Goal: Information Seeking & Learning: Understand process/instructions

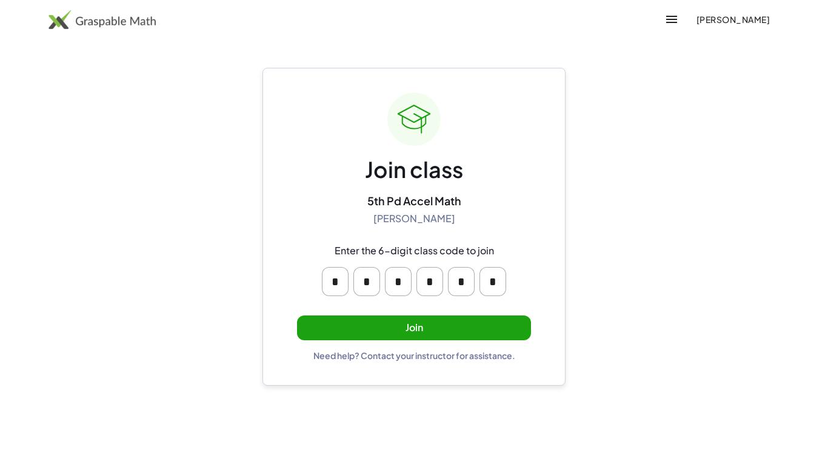
click at [504, 337] on button "Join" at bounding box center [414, 328] width 234 height 25
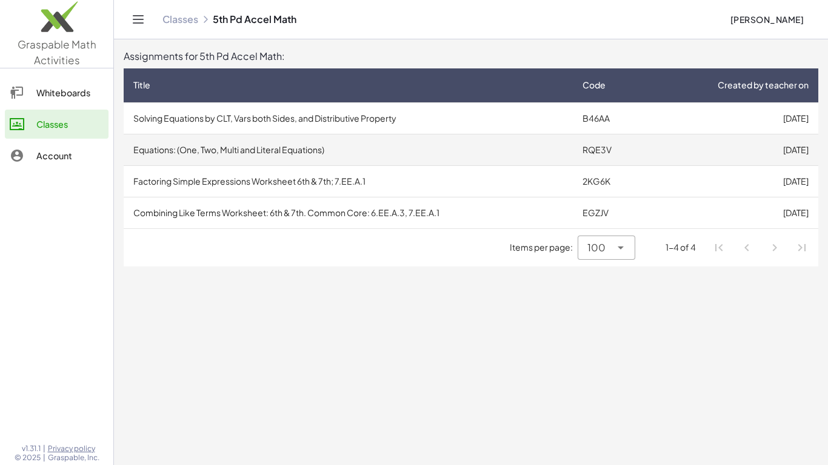
click at [590, 145] on td "RQE3V" at bounding box center [611, 150] width 76 height 32
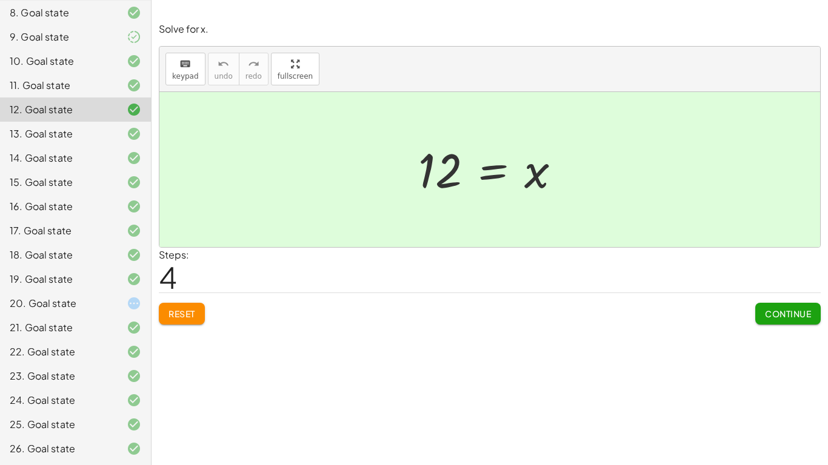
scroll to position [302, 0]
click at [144, 339] on div "20. Goal state" at bounding box center [75, 351] width 151 height 24
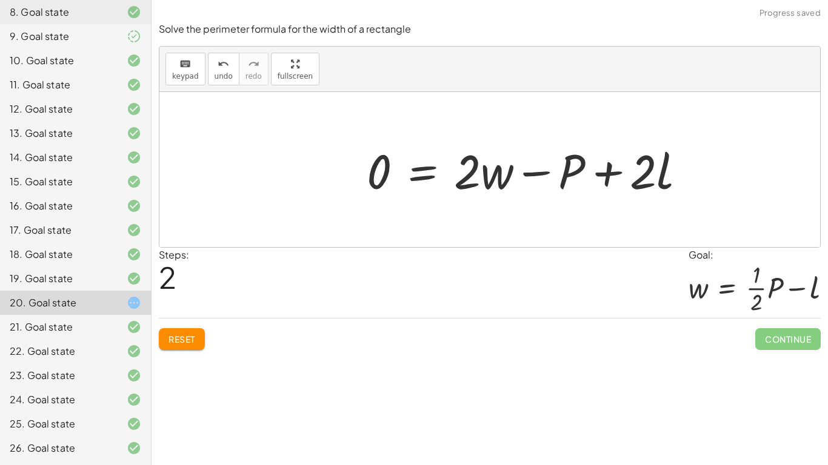
click at [205, 346] on button "Reset" at bounding box center [182, 339] width 46 height 22
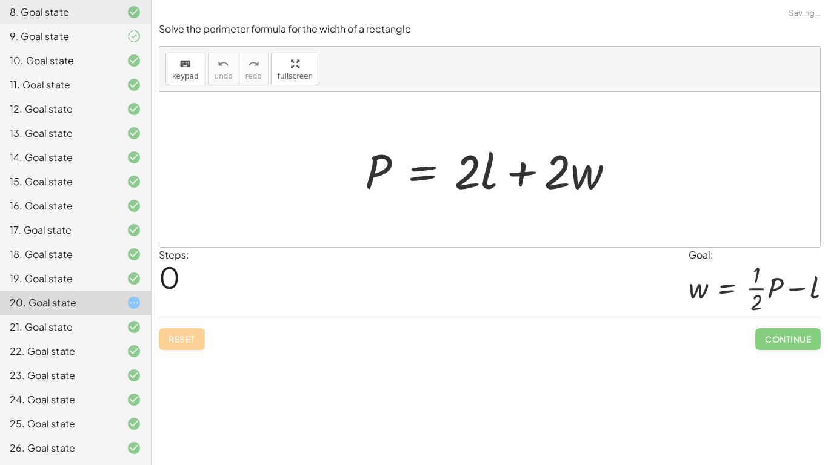
click at [0, 0] on div "Solve the perimeter formula for the width of a rectangle keyboard keypad undo u…" at bounding box center [0, 0] width 0 height 0
click at [190, 346] on div "Reset Continue" at bounding box center [490, 334] width 662 height 32
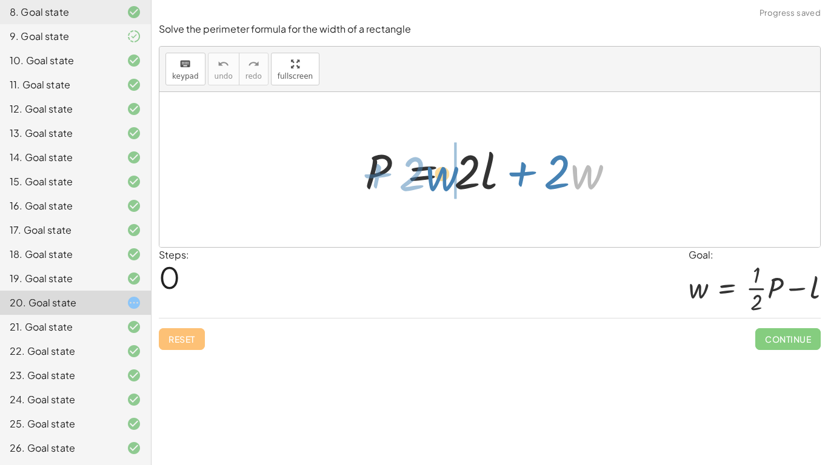
drag, startPoint x: 602, startPoint y: 176, endPoint x: 458, endPoint y: 178, distance: 144.2
click at [458, 178] on div at bounding box center [494, 170] width 271 height 62
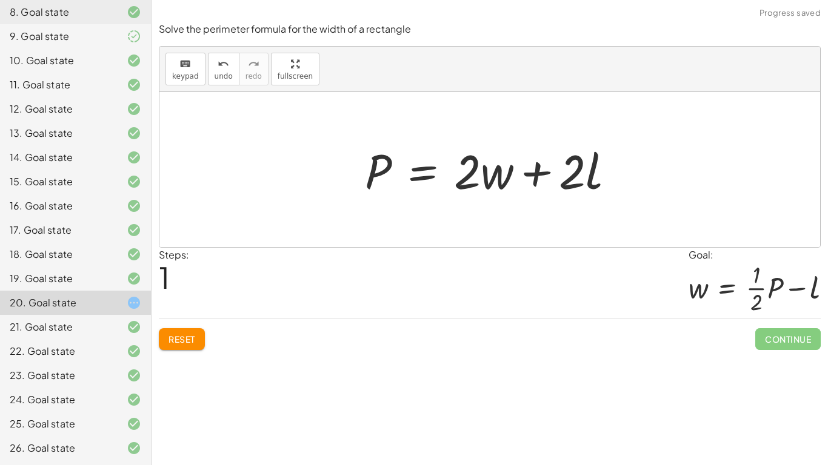
click at [191, 339] on span "Reset" at bounding box center [181, 339] width 27 height 11
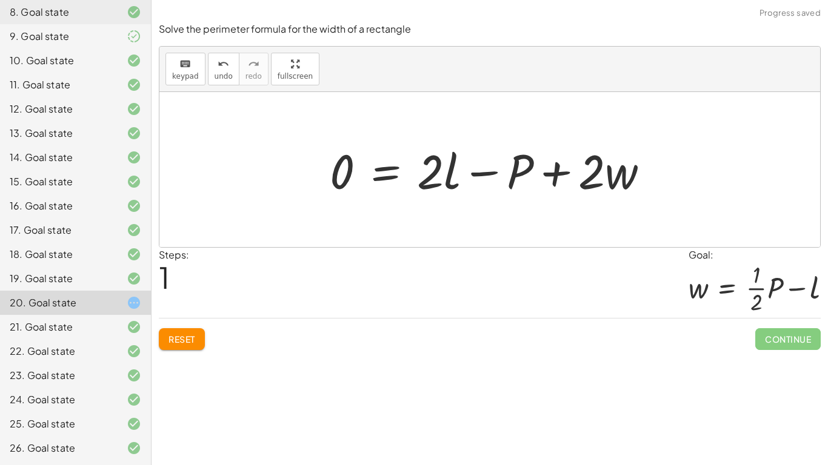
click at [202, 342] on button "Reset" at bounding box center [182, 339] width 46 height 22
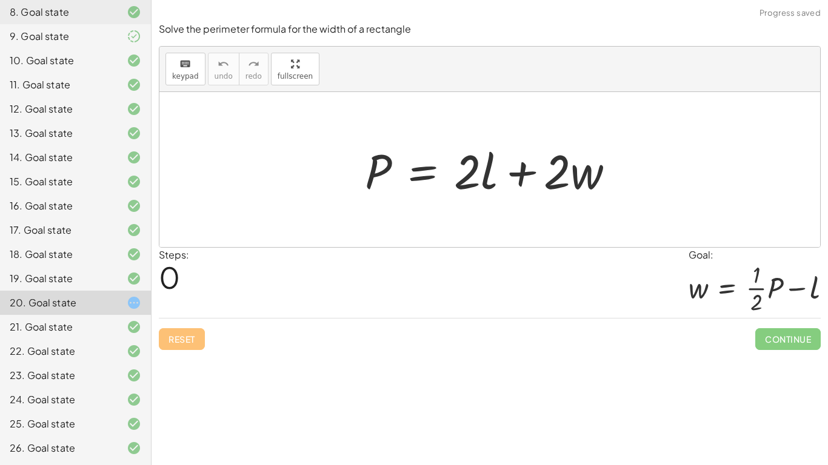
drag, startPoint x: 648, startPoint y: 159, endPoint x: 279, endPoint y: 187, distance: 370.0
click at [279, 187] on div at bounding box center [489, 169] width 660 height 155
drag, startPoint x: 482, startPoint y: 173, endPoint x: 492, endPoint y: 175, distance: 10.4
click at [492, 175] on div at bounding box center [494, 170] width 271 height 62
drag, startPoint x: 468, startPoint y: 175, endPoint x: 490, endPoint y: 178, distance: 22.6
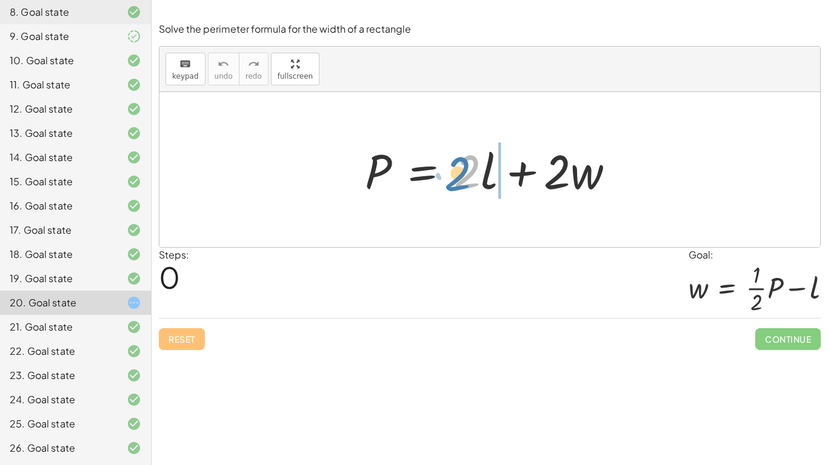
click at [490, 178] on div at bounding box center [494, 170] width 271 height 62
click at [176, 334] on span "Reset" at bounding box center [181, 339] width 27 height 11
drag, startPoint x: 477, startPoint y: 158, endPoint x: 469, endPoint y: 159, distance: 8.6
click at [469, 159] on div at bounding box center [494, 170] width 271 height 62
drag, startPoint x: 483, startPoint y: 165, endPoint x: 509, endPoint y: 164, distance: 26.1
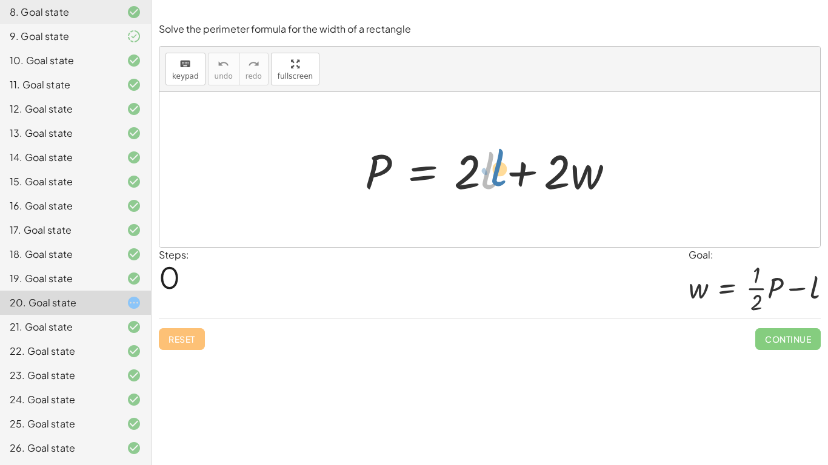
click at [509, 164] on div at bounding box center [494, 170] width 271 height 62
drag, startPoint x: 476, startPoint y: 169, endPoint x: 404, endPoint y: 170, distance: 72.1
click at [404, 170] on div at bounding box center [494, 170] width 271 height 62
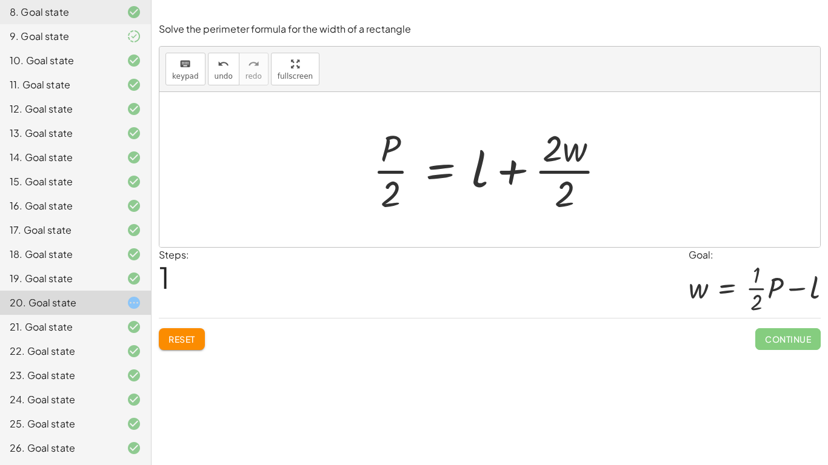
click at [402, 171] on div at bounding box center [494, 169] width 255 height 93
click at [176, 324] on div "Reset Continue" at bounding box center [490, 334] width 662 height 32
click at [181, 330] on button "Reset" at bounding box center [182, 339] width 46 height 22
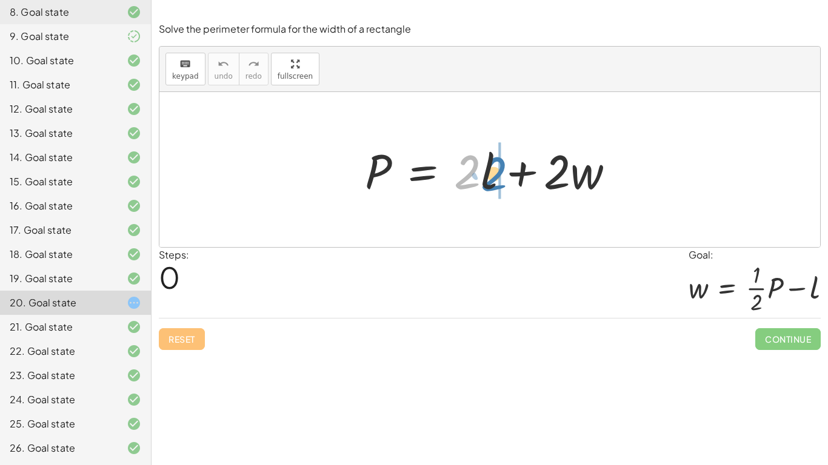
drag, startPoint x: 476, startPoint y: 175, endPoint x: 502, endPoint y: 176, distance: 25.5
click at [502, 176] on div at bounding box center [494, 170] width 271 height 62
click at [173, 349] on button "Reset" at bounding box center [182, 339] width 46 height 22
click at [453, 174] on div at bounding box center [494, 170] width 271 height 62
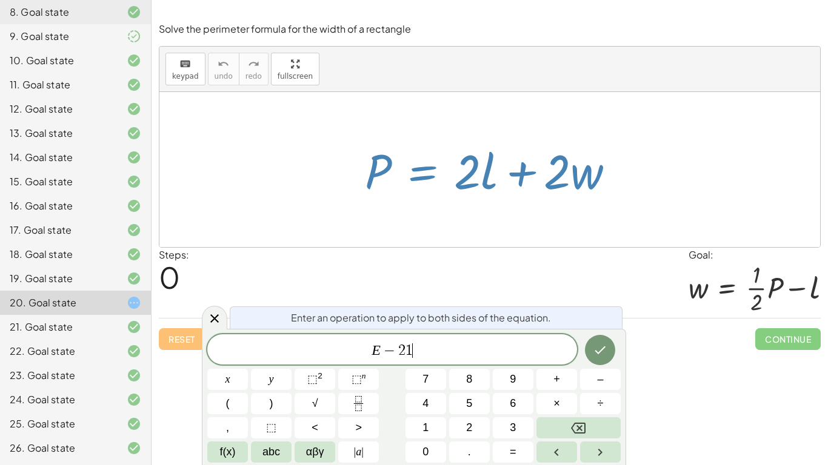
scroll to position [3, 0]
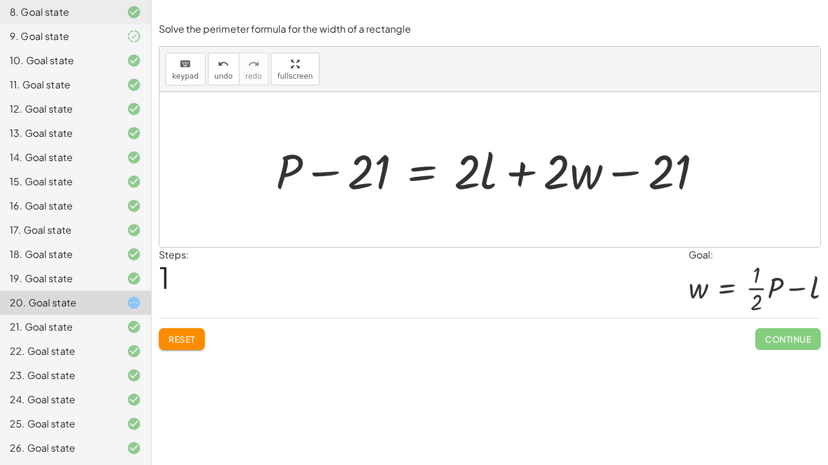
click at [639, 170] on div at bounding box center [494, 170] width 448 height 62
click at [636, 176] on div at bounding box center [494, 170] width 448 height 62
drag, startPoint x: 661, startPoint y: 181, endPoint x: 553, endPoint y: 181, distance: 108.5
click at [553, 181] on div at bounding box center [494, 170] width 448 height 62
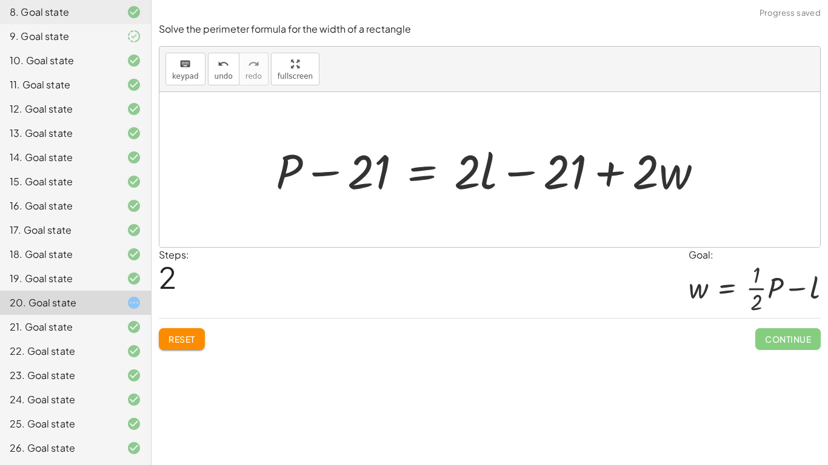
click at [499, 177] on div at bounding box center [494, 170] width 448 height 62
click at [505, 176] on div at bounding box center [494, 170] width 448 height 62
click at [517, 175] on div at bounding box center [494, 170] width 448 height 62
click at [182, 338] on span "Reset" at bounding box center [181, 339] width 27 height 11
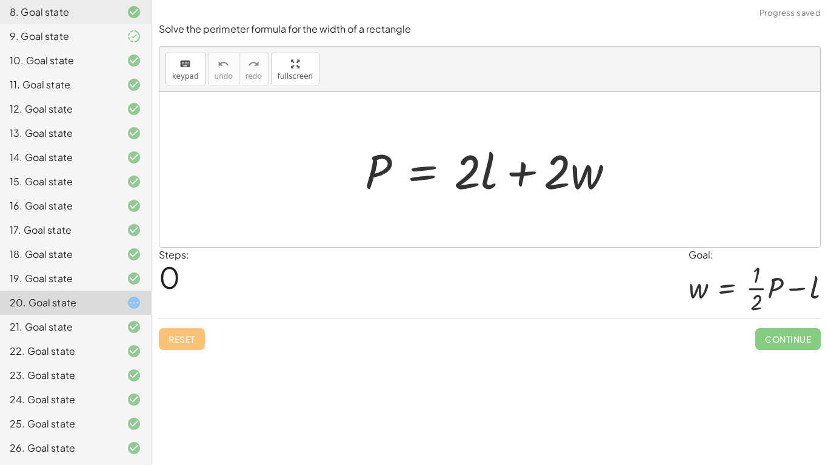
click at [488, 185] on div at bounding box center [494, 170] width 271 height 62
click at [504, 179] on div at bounding box center [494, 170] width 271 height 62
click at [474, 180] on div at bounding box center [494, 170] width 271 height 62
drag, startPoint x: 345, startPoint y: 150, endPoint x: 385, endPoint y: 180, distance: 49.8
click at [385, 180] on div "P = + · 2 · l + · 2 · w" at bounding box center [489, 169] width 660 height 155
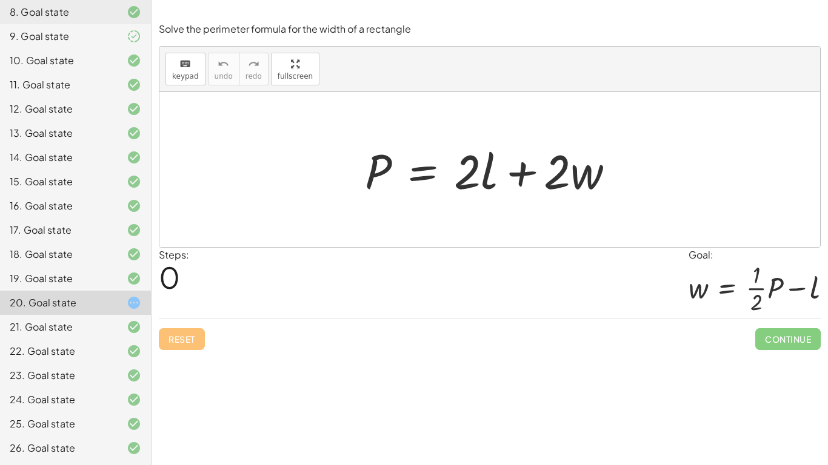
click at [385, 180] on div at bounding box center [494, 170] width 271 height 62
click at [378, 161] on div at bounding box center [494, 170] width 271 height 62
click at [179, 65] on icon "keyboard" at bounding box center [185, 64] width 12 height 15
click at [373, 168] on div at bounding box center [494, 170] width 271 height 62
drag, startPoint x: 371, startPoint y: 166, endPoint x: 542, endPoint y: 206, distance: 175.5
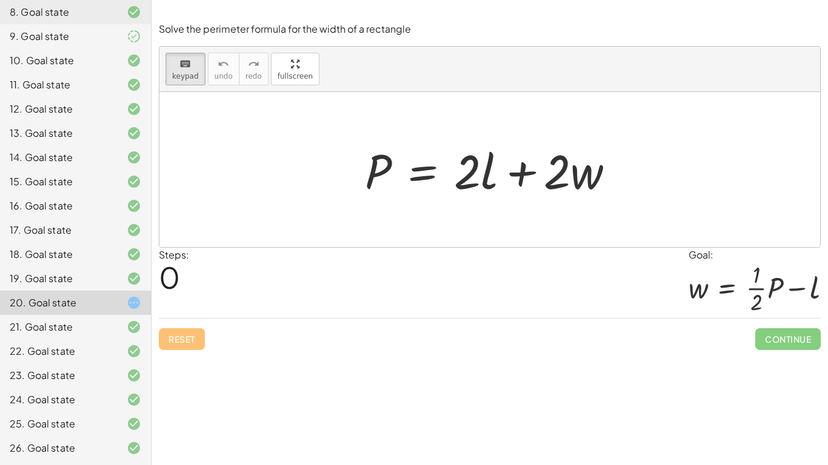
click at [542, 206] on div "P = + · 2 · l + · 2 · w" at bounding box center [489, 169] width 660 height 155
click at [482, 177] on div at bounding box center [476, 171] width 44 height 56
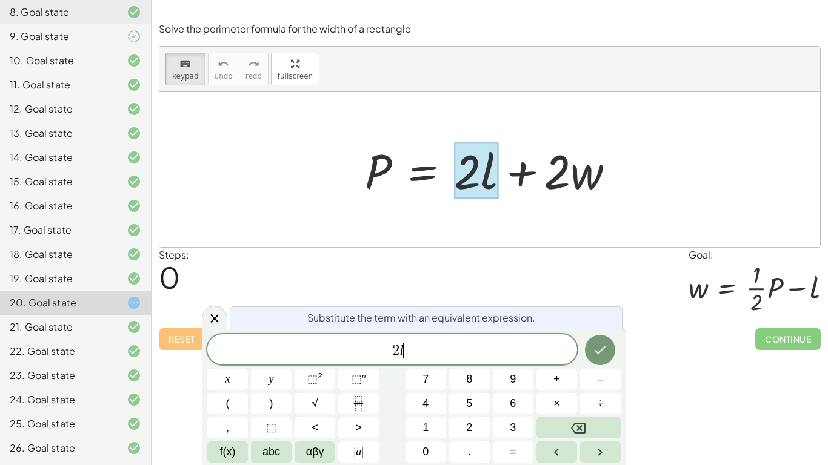
scroll to position [7, 0]
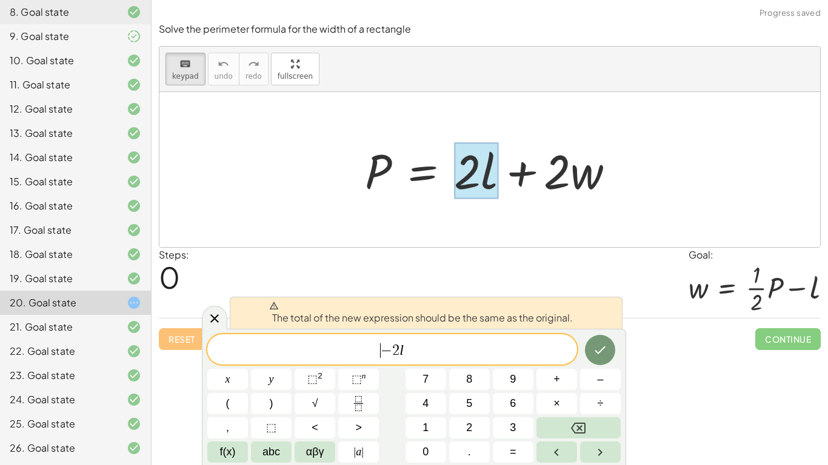
click at [374, 350] on span "​ − 2 l" at bounding box center [392, 350] width 370 height 17
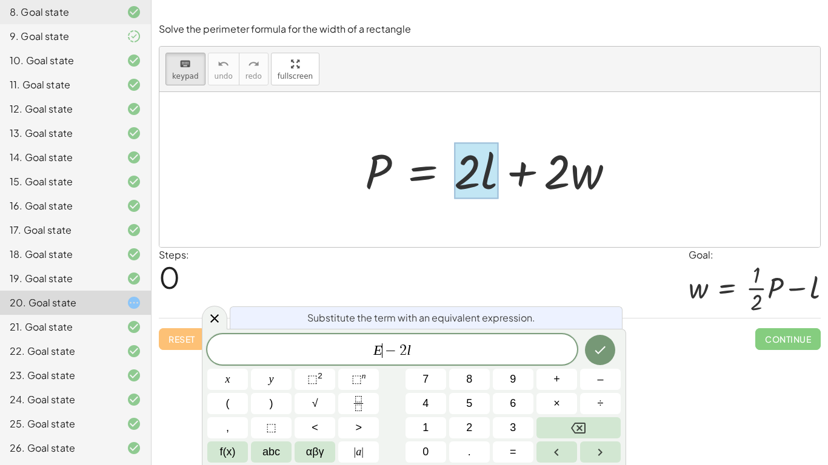
scroll to position [8, 0]
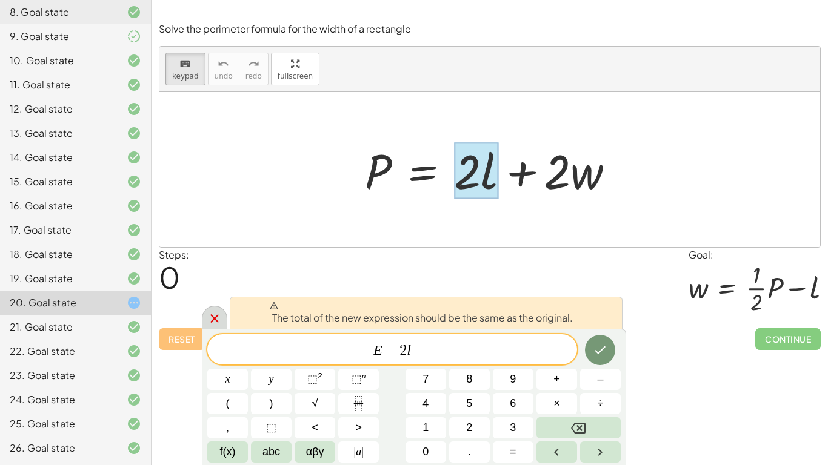
click at [219, 322] on icon at bounding box center [214, 318] width 15 height 15
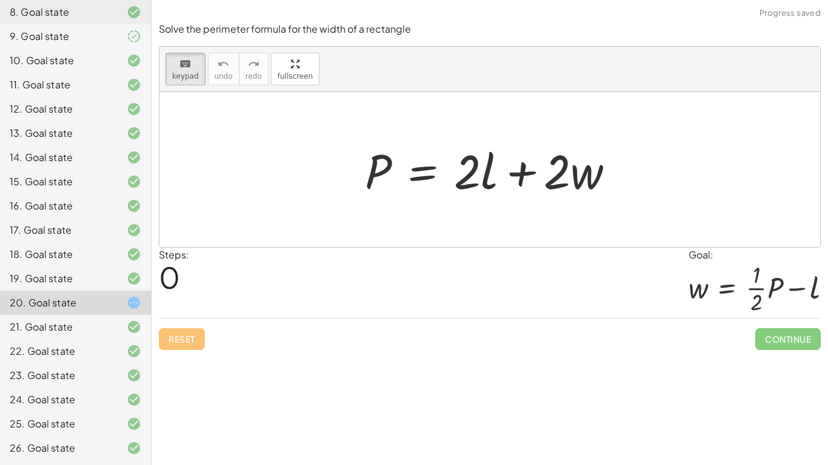
drag, startPoint x: 462, startPoint y: 176, endPoint x: 360, endPoint y: 250, distance: 125.8
click at [184, 67] on icon "keyboard" at bounding box center [185, 64] width 12 height 15
drag, startPoint x: 463, startPoint y: 179, endPoint x: 375, endPoint y: 231, distance: 101.8
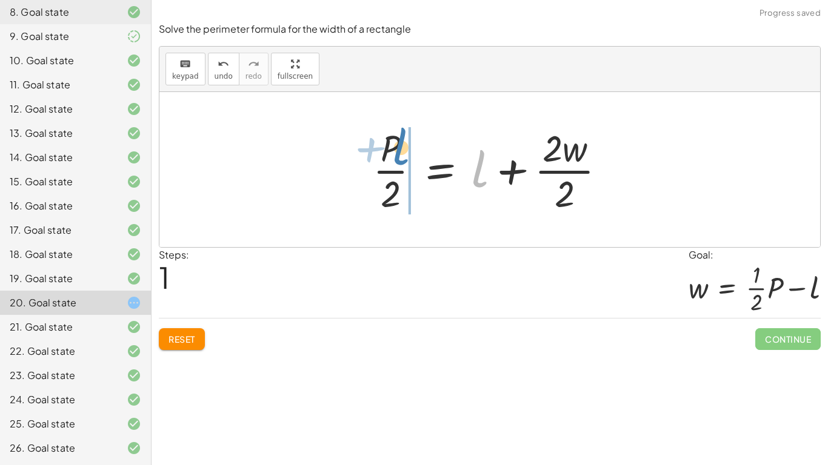
drag, startPoint x: 479, startPoint y: 176, endPoint x: 405, endPoint y: 155, distance: 76.5
click at [405, 155] on div at bounding box center [494, 169] width 255 height 93
click at [439, 171] on div at bounding box center [494, 169] width 255 height 93
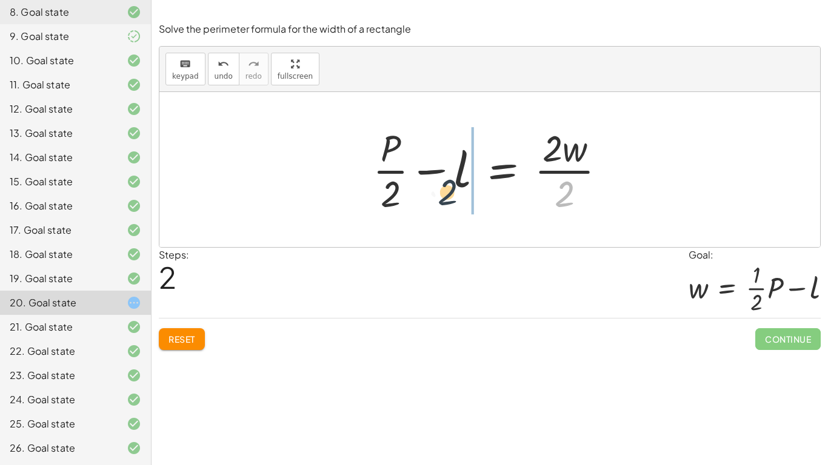
drag, startPoint x: 571, startPoint y: 196, endPoint x: 430, endPoint y: 187, distance: 141.5
click at [430, 187] on div at bounding box center [494, 169] width 255 height 93
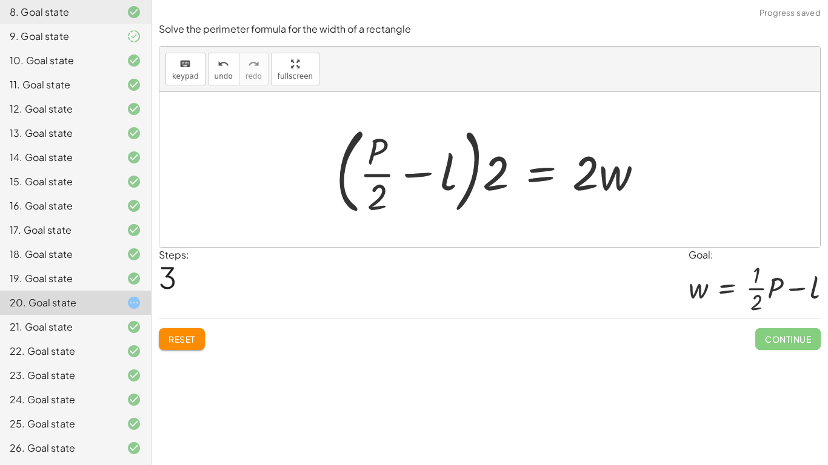
click at [491, 178] on div at bounding box center [494, 169] width 328 height 101
click at [468, 178] on div at bounding box center [494, 169] width 328 height 101
click at [198, 338] on button "Reset" at bounding box center [182, 339] width 46 height 22
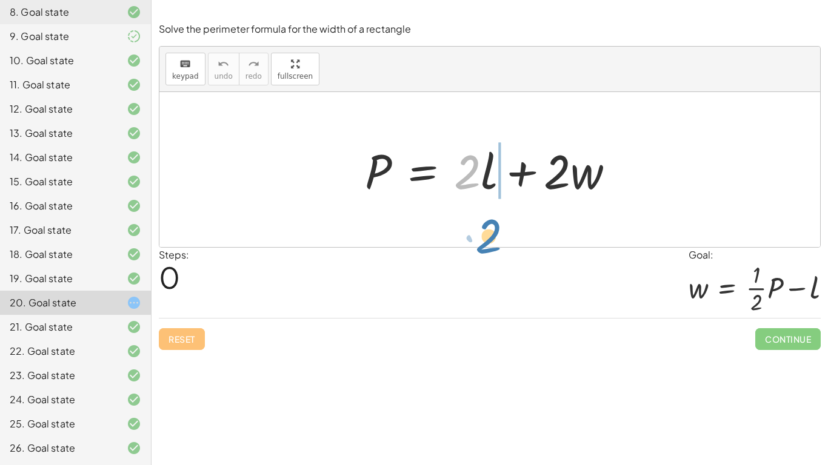
drag, startPoint x: 467, startPoint y: 158, endPoint x: 488, endPoint y: 119, distance: 44.2
click at [488, 119] on div "· 2 P = + · 2 · l + · 2 · w" at bounding box center [489, 169] width 660 height 155
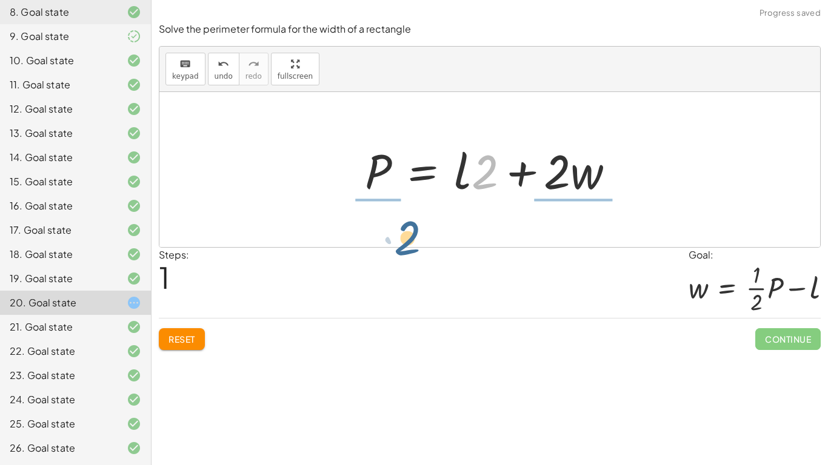
drag, startPoint x: 473, startPoint y: 170, endPoint x: 398, endPoint y: 225, distance: 93.1
click at [398, 225] on div "P = + · 2 · l + · 2 · w · 2 P = + · 2 · l + · 2 · w" at bounding box center [489, 169] width 660 height 155
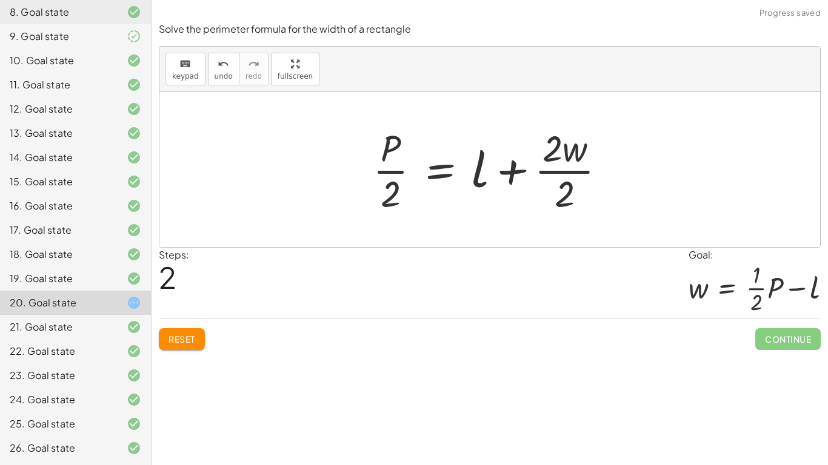
click at [164, 344] on button "Reset" at bounding box center [182, 339] width 46 height 22
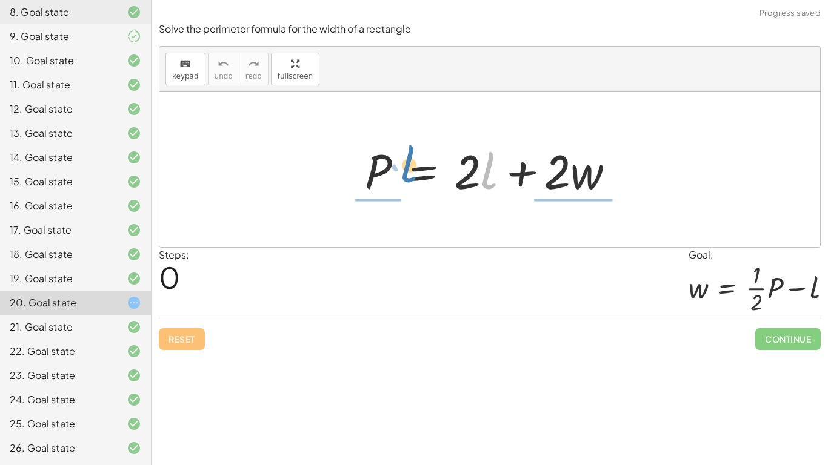
drag, startPoint x: 487, startPoint y: 169, endPoint x: 407, endPoint y: 162, distance: 80.3
click at [407, 162] on div at bounding box center [494, 170] width 271 height 62
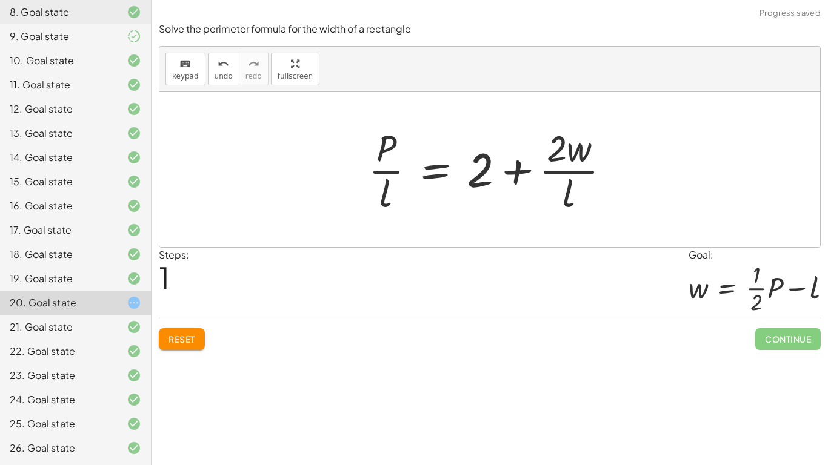
click at [208, 340] on div "Reset Continue" at bounding box center [490, 334] width 662 height 32
click at [172, 338] on span "Reset" at bounding box center [181, 339] width 27 height 11
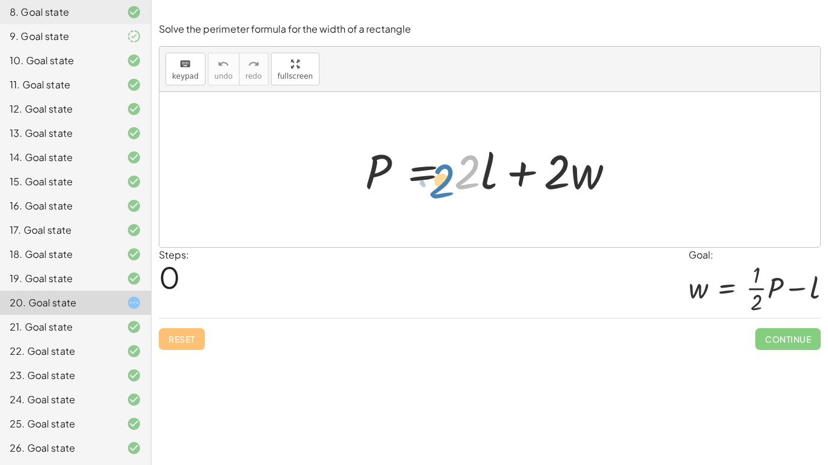
click at [458, 156] on div at bounding box center [494, 170] width 271 height 62
click at [309, 67] on div "keyboard keypad undo undo redo redo fullscreen P = + · 2 · l + · 2 · w ×" at bounding box center [489, 147] width 660 height 201
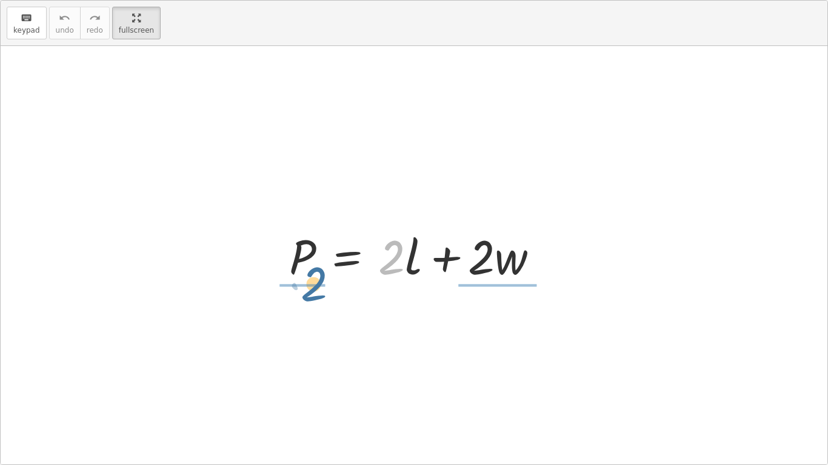
drag, startPoint x: 402, startPoint y: 261, endPoint x: 322, endPoint y: 287, distance: 83.5
click at [322, 287] on div "· 2 P = + · 2 · l + · 2 · w" at bounding box center [414, 255] width 287 height 68
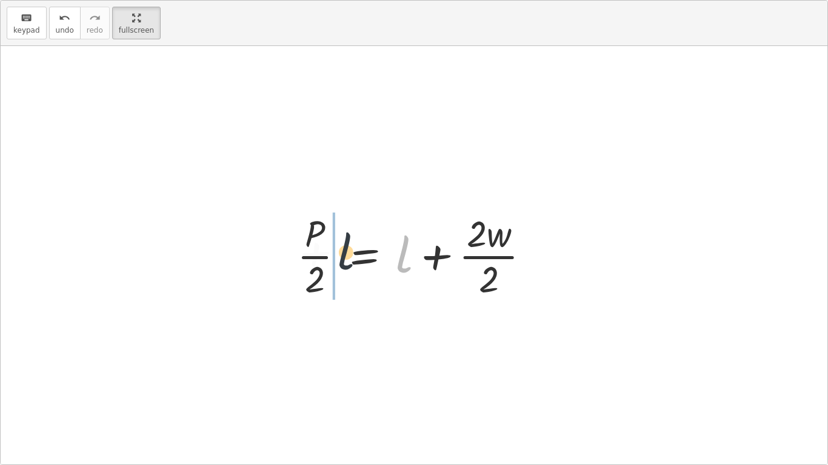
drag, startPoint x: 403, startPoint y: 249, endPoint x: 339, endPoint y: 244, distance: 63.9
click at [339, 244] on div at bounding box center [418, 254] width 255 height 93
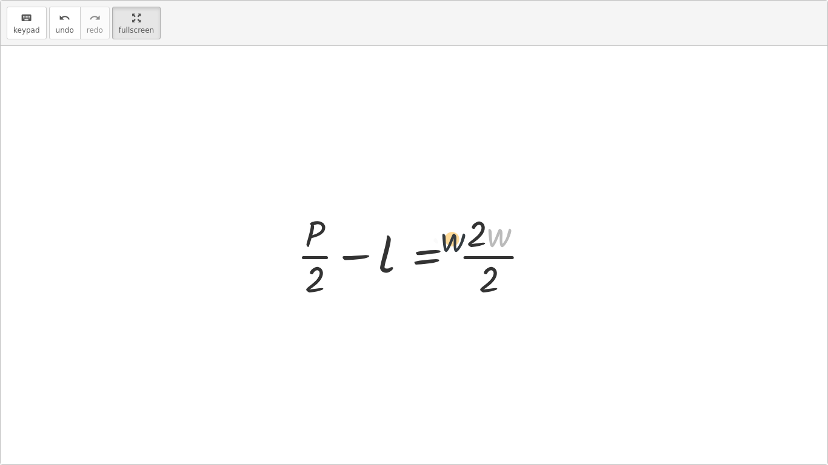
drag, startPoint x: 490, startPoint y: 236, endPoint x: 402, endPoint y: 236, distance: 87.3
click at [402, 236] on div at bounding box center [418, 254] width 255 height 93
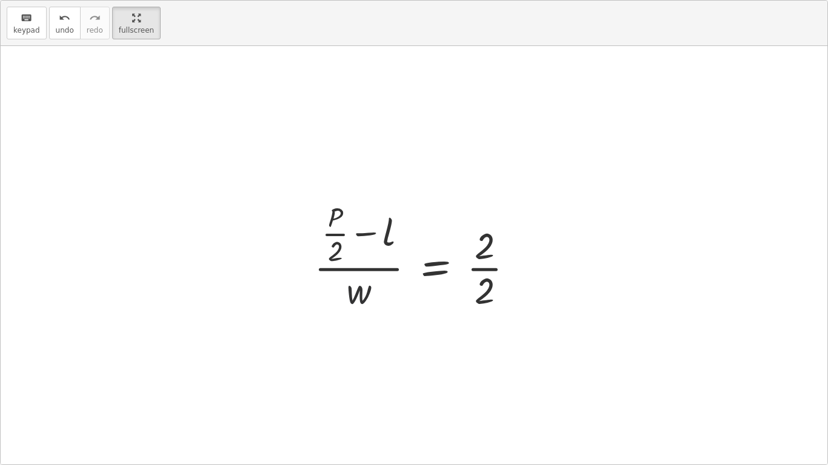
click at [382, 282] on div at bounding box center [419, 255] width 222 height 117
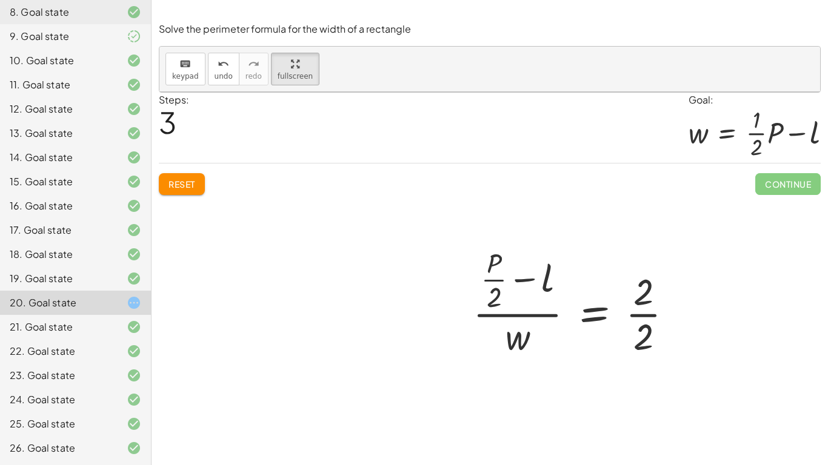
click at [184, 180] on div at bounding box center [489, 279] width 660 height 374
click at [188, 186] on div at bounding box center [489, 279] width 660 height 374
click at [190, 187] on div at bounding box center [489, 279] width 660 height 374
click at [187, 179] on div at bounding box center [489, 279] width 660 height 374
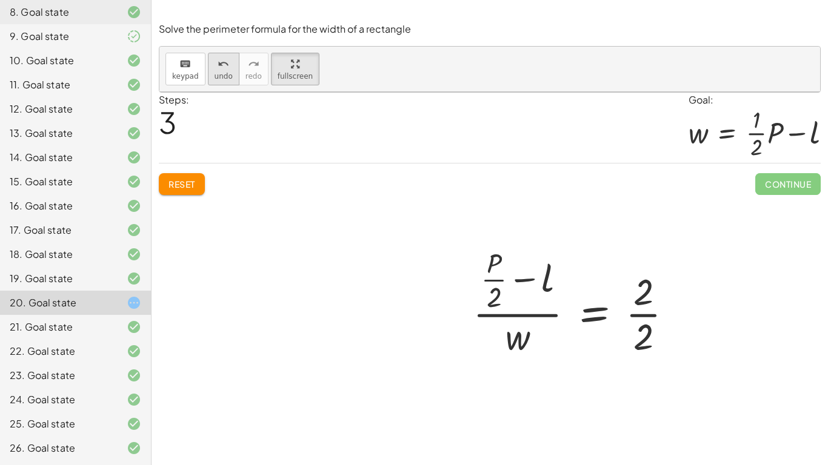
click at [217, 73] on span "undo" at bounding box center [224, 76] width 18 height 8
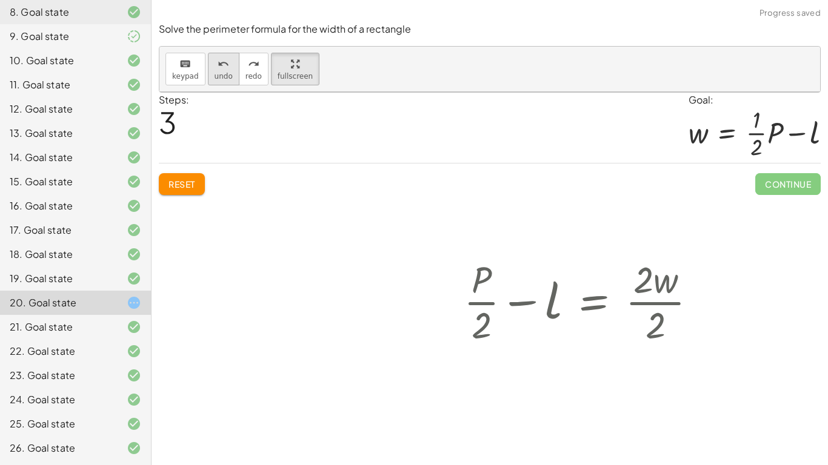
click at [217, 73] on span "undo" at bounding box center [224, 76] width 18 height 8
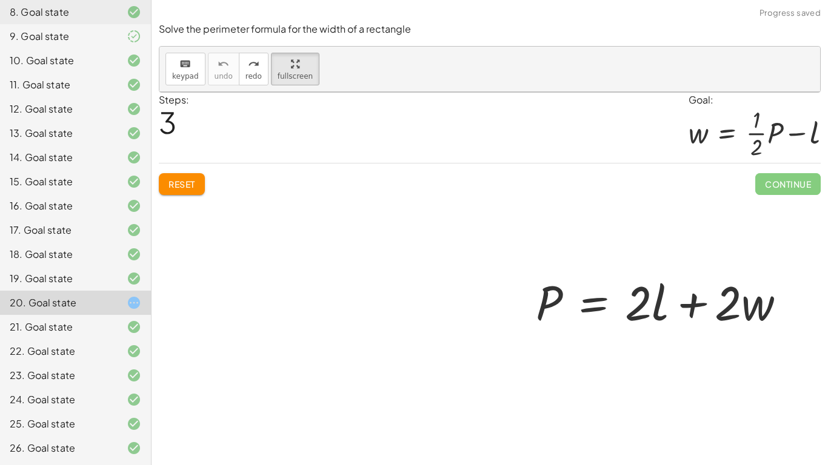
click at [84, 259] on div "18. Goal state" at bounding box center [59, 254] width 98 height 15
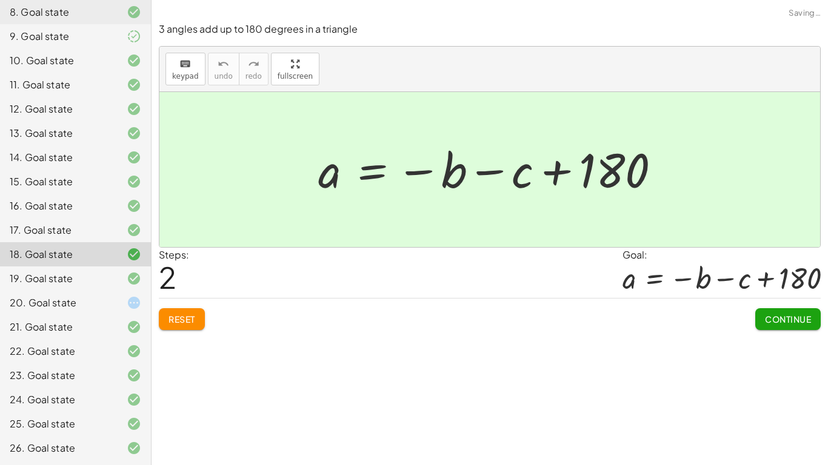
click at [90, 271] on div "19. Goal state" at bounding box center [59, 278] width 98 height 15
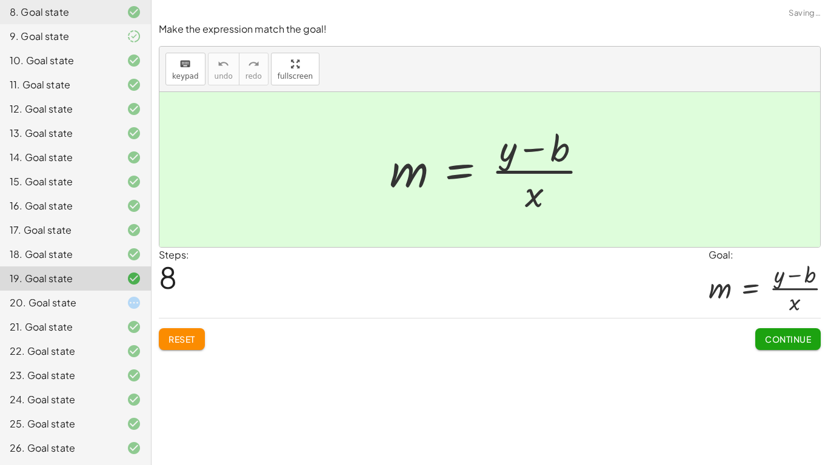
click at [17, 305] on div "20. Goal state" at bounding box center [59, 303] width 98 height 15
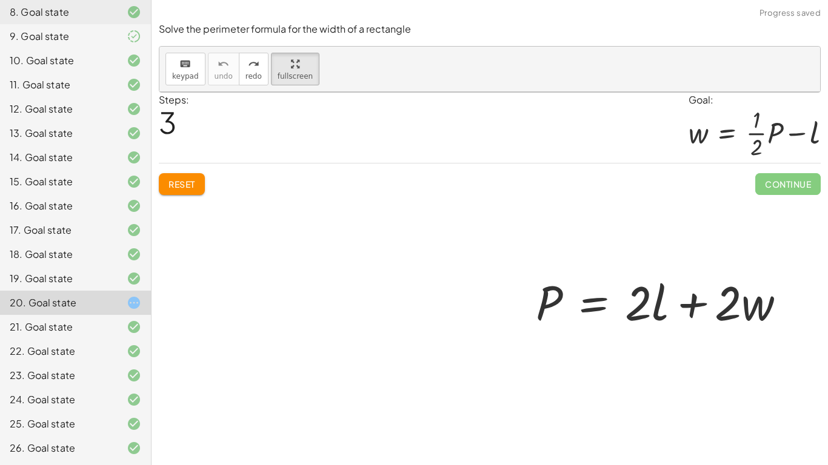
click at [809, 191] on div at bounding box center [489, 279] width 660 height 374
click at [194, 184] on div at bounding box center [489, 279] width 660 height 374
click at [193, 183] on div at bounding box center [489, 279] width 660 height 374
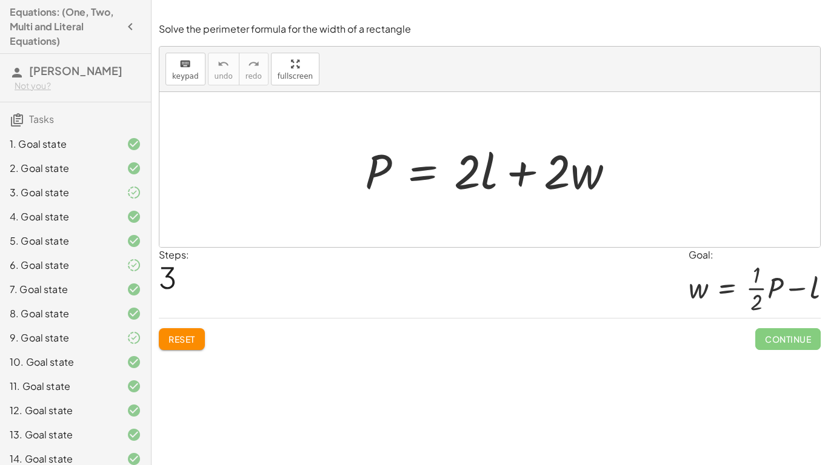
click at [181, 345] on button "Reset" at bounding box center [182, 339] width 46 height 22
drag, startPoint x: 563, startPoint y: 176, endPoint x: 398, endPoint y: 223, distance: 171.5
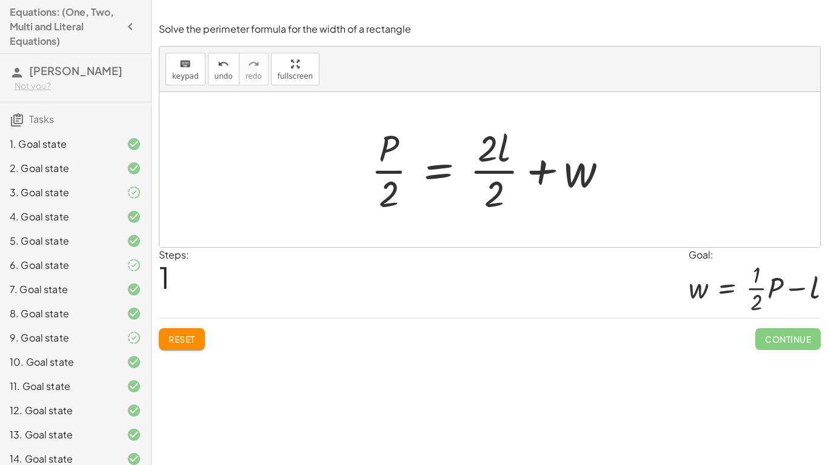
click at [493, 167] on div at bounding box center [494, 169] width 259 height 93
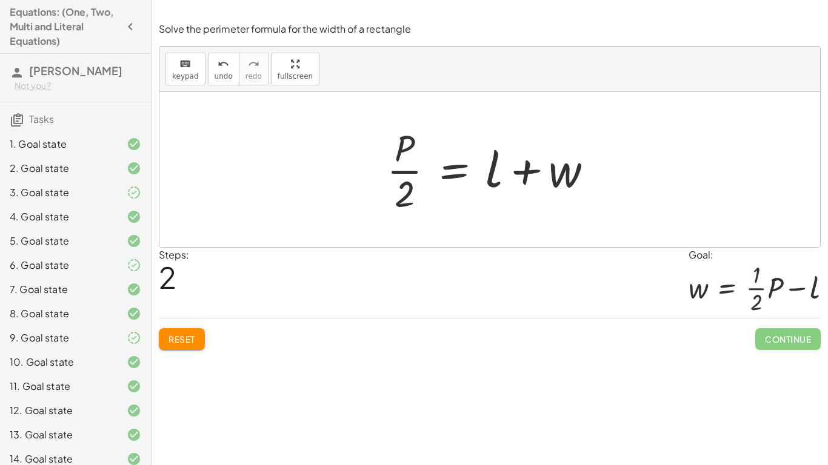
click at [416, 178] on div at bounding box center [494, 169] width 227 height 93
click at [413, 171] on div at bounding box center [494, 169] width 227 height 93
drag, startPoint x: 569, startPoint y: 184, endPoint x: 349, endPoint y: 183, distance: 220.0
click at [349, 183] on div "P = + · 2 · l + · 2 · w · P · 2 = + · 2 · l · 2 + w + w P = + l + w · · 2" at bounding box center [489, 169] width 660 height 155
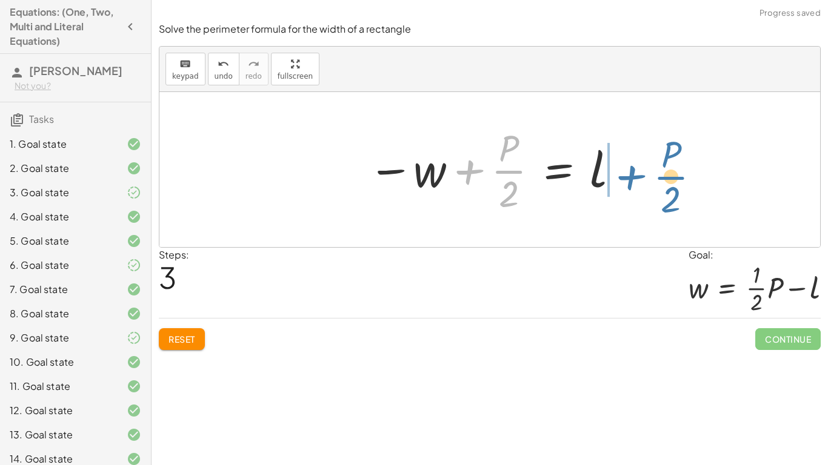
drag, startPoint x: 500, startPoint y: 173, endPoint x: 661, endPoint y: 178, distance: 161.2
click at [661, 178] on div "P = + · 2 · l + · 2 · w · P · 2 = + · 2 · l · 2 + w · P · 2 = + l + w + · P · 2…" at bounding box center [489, 169] width 660 height 155
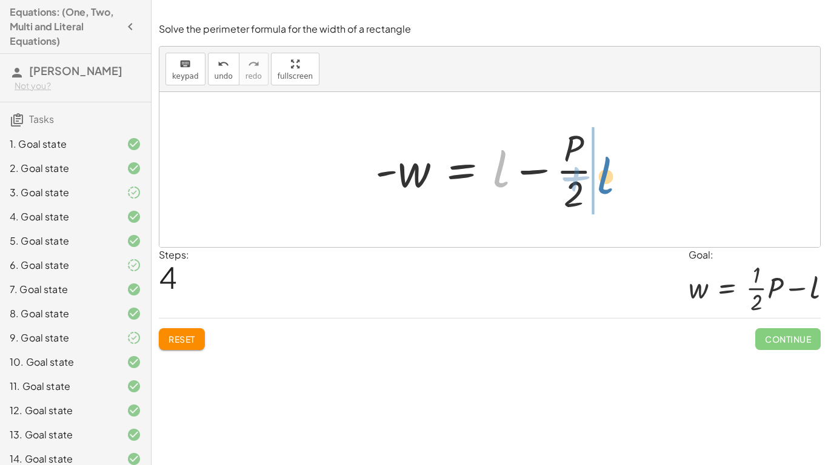
drag, startPoint x: 502, startPoint y: 174, endPoint x: 608, endPoint y: 180, distance: 106.8
click at [608, 180] on div at bounding box center [494, 169] width 250 height 93
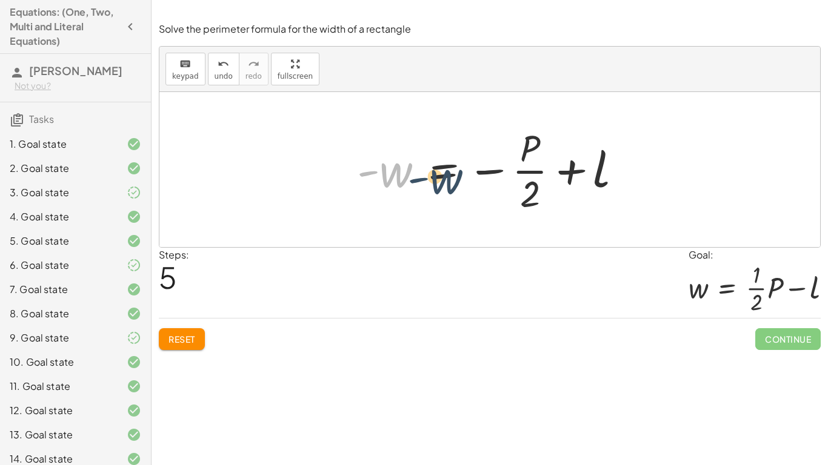
drag, startPoint x: 375, startPoint y: 174, endPoint x: 573, endPoint y: 267, distance: 218.5
click at [0, 0] on div "Solve the perimeter formula for the width of a rectangle keyboard keypad undo u…" at bounding box center [0, 0] width 0 height 0
drag, startPoint x: 402, startPoint y: 179, endPoint x: 559, endPoint y: 253, distance: 174.3
click at [0, 0] on div "Solve the perimeter formula for the width of a rectangle keyboard keypad undo u…" at bounding box center [0, 0] width 0 height 0
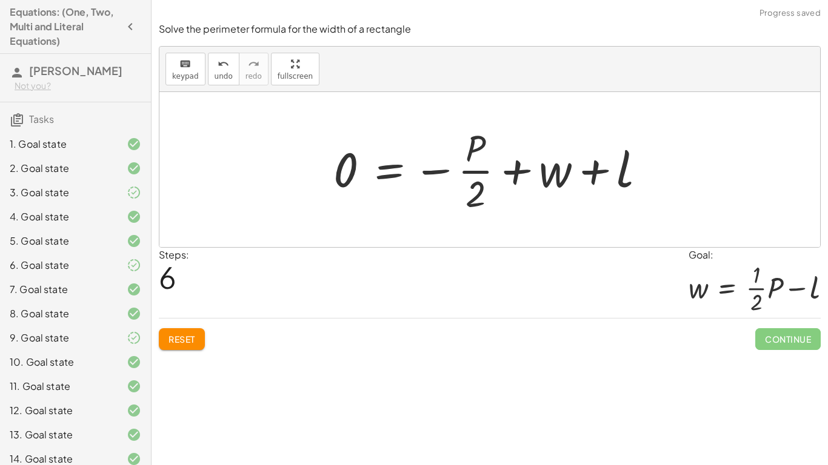
click at [181, 333] on button "Reset" at bounding box center [182, 339] width 46 height 22
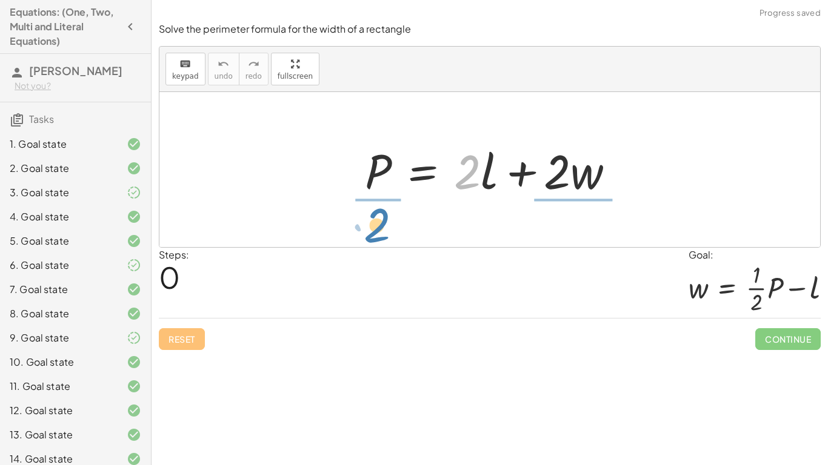
drag, startPoint x: 473, startPoint y: 175, endPoint x: 382, endPoint y: 228, distance: 104.9
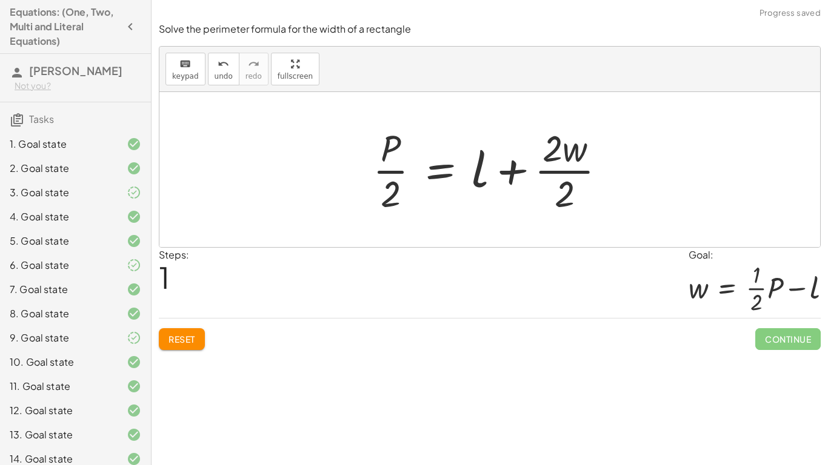
click at [576, 169] on div at bounding box center [494, 169] width 255 height 93
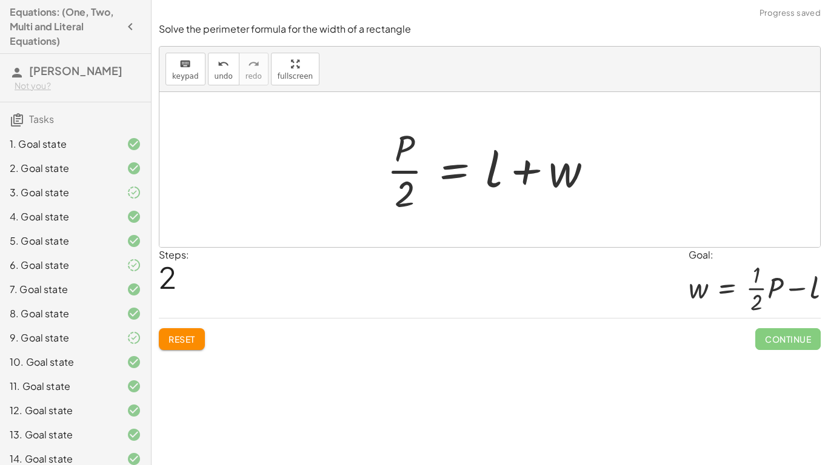
click at [407, 170] on div at bounding box center [494, 169] width 227 height 93
drag, startPoint x: 579, startPoint y: 171, endPoint x: 449, endPoint y: 171, distance: 130.3
click at [449, 171] on div at bounding box center [494, 169] width 227 height 93
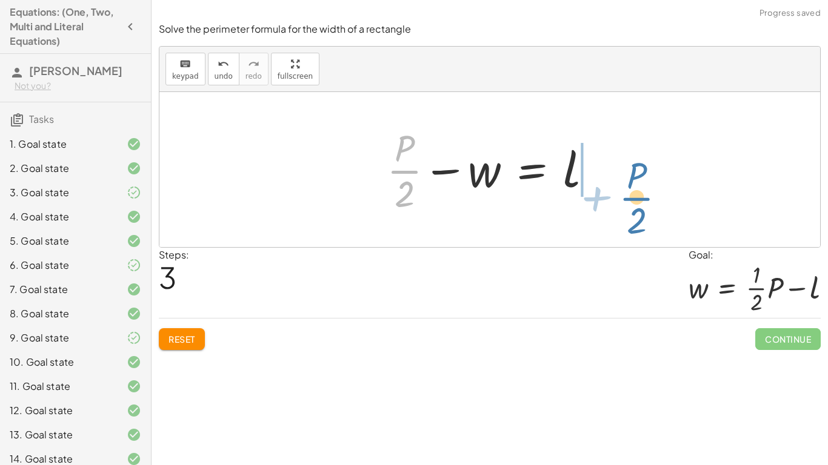
drag, startPoint x: 401, startPoint y: 170, endPoint x: 626, endPoint y: 186, distance: 225.4
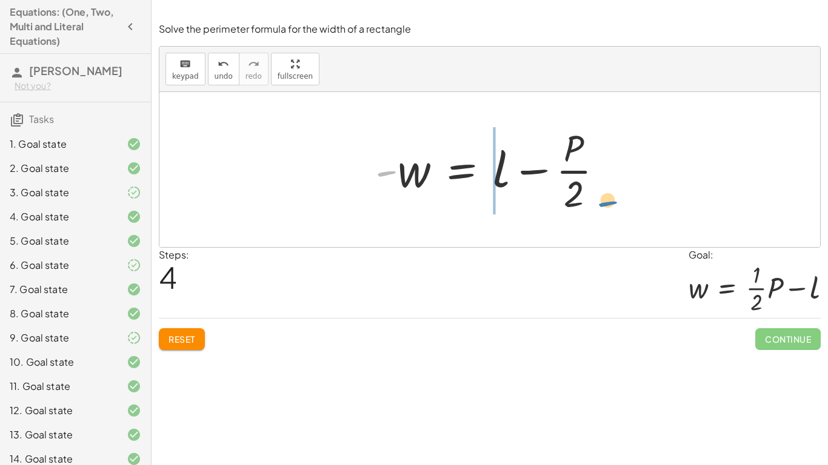
drag, startPoint x: 388, startPoint y: 172, endPoint x: 607, endPoint y: 202, distance: 220.8
click at [607, 202] on div at bounding box center [494, 169] width 250 height 93
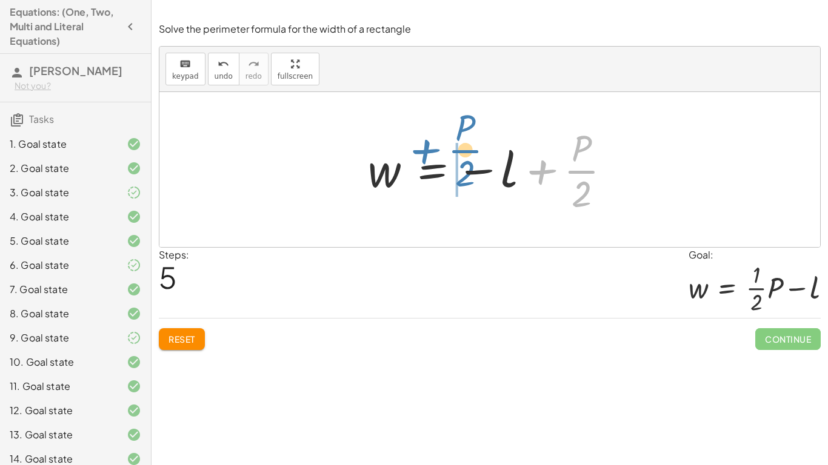
drag, startPoint x: 580, startPoint y: 167, endPoint x: 464, endPoint y: 147, distance: 118.2
click at [464, 147] on div at bounding box center [494, 169] width 265 height 93
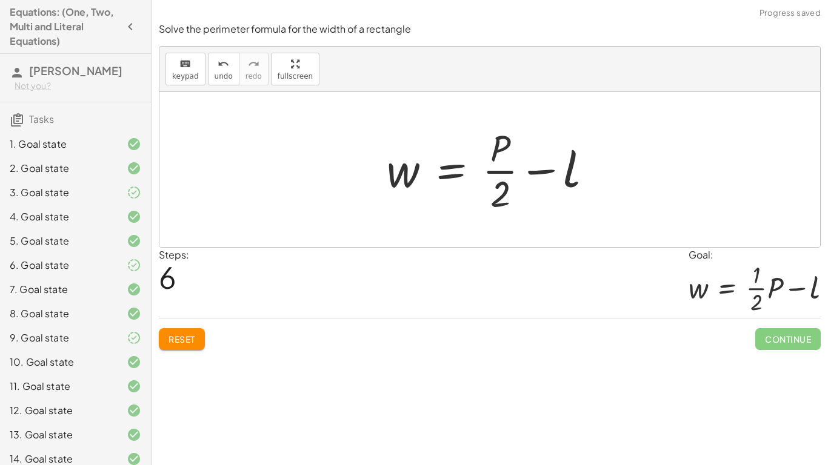
click at [488, 163] on div at bounding box center [494, 169] width 227 height 93
click at [190, 341] on span "Reset" at bounding box center [181, 339] width 27 height 11
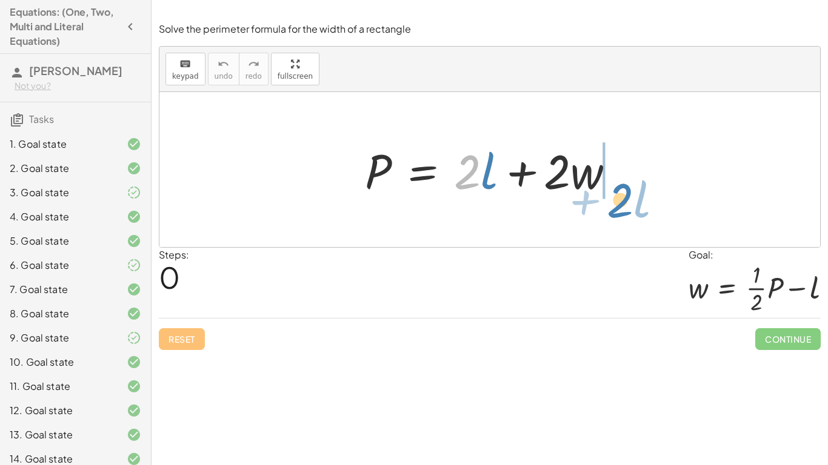
drag, startPoint x: 469, startPoint y: 178, endPoint x: 618, endPoint y: 188, distance: 149.5
click at [618, 188] on div at bounding box center [494, 170] width 271 height 62
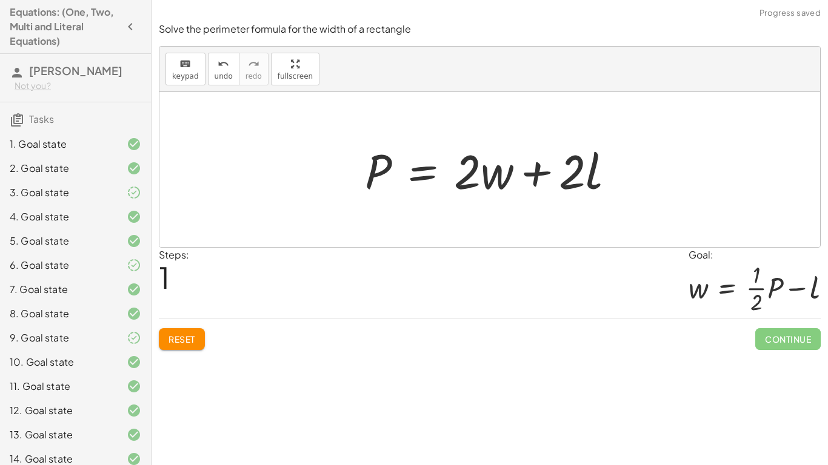
click at [172, 338] on span "Reset" at bounding box center [181, 339] width 27 height 11
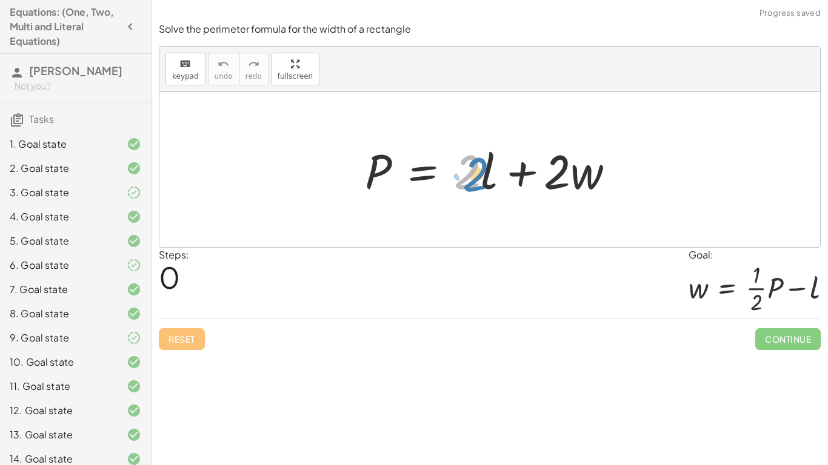
drag, startPoint x: 479, startPoint y: 178, endPoint x: 499, endPoint y: 172, distance: 20.7
click at [499, 172] on div at bounding box center [494, 170] width 271 height 62
drag, startPoint x: 482, startPoint y: 170, endPoint x: 470, endPoint y: 157, distance: 17.2
click at [470, 157] on div at bounding box center [494, 170] width 271 height 62
drag, startPoint x: 465, startPoint y: 148, endPoint x: 471, endPoint y: 167, distance: 19.7
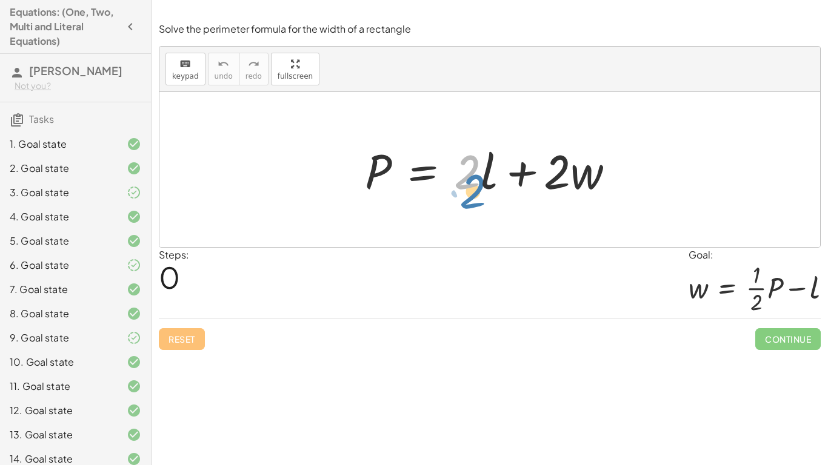
click at [471, 167] on div at bounding box center [494, 170] width 271 height 62
drag, startPoint x: 487, startPoint y: 154, endPoint x: 466, endPoint y: 166, distance: 24.4
click at [466, 166] on div at bounding box center [494, 170] width 271 height 62
drag, startPoint x: 574, startPoint y: 181, endPoint x: 554, endPoint y: 191, distance: 22.5
click at [554, 191] on div at bounding box center [494, 170] width 271 height 62
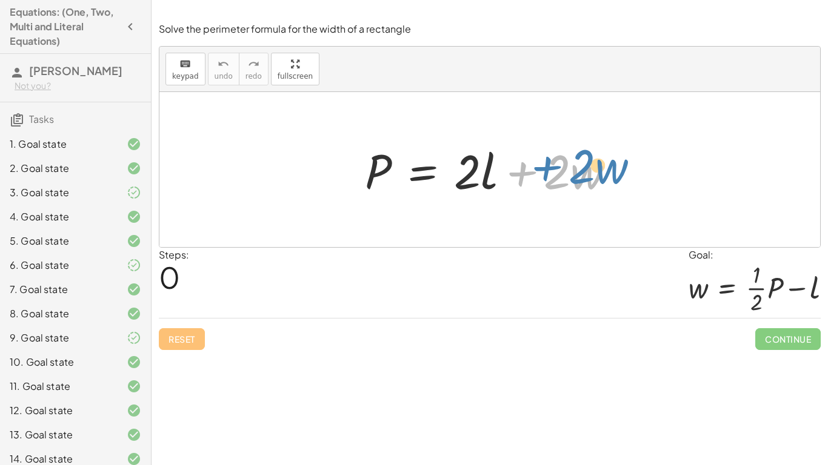
drag, startPoint x: 524, startPoint y: 175, endPoint x: 533, endPoint y: 171, distance: 9.5
click at [533, 171] on div at bounding box center [494, 170] width 271 height 62
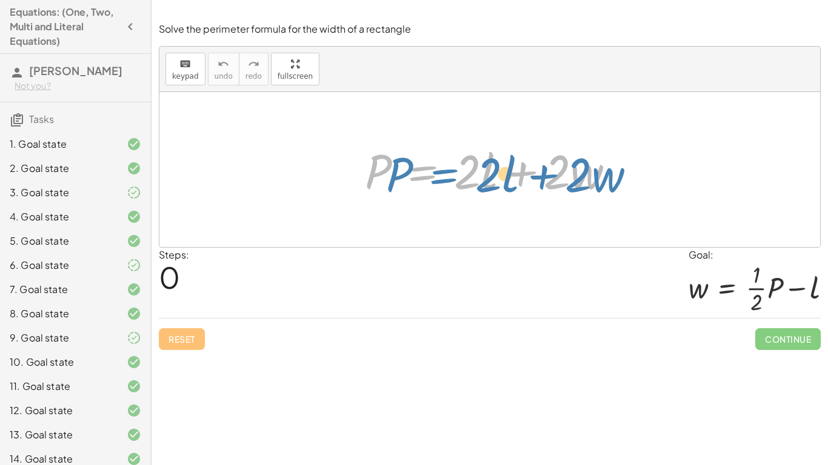
drag, startPoint x: 447, startPoint y: 168, endPoint x: 466, endPoint y: 170, distance: 18.9
click at [466, 170] on div at bounding box center [494, 170] width 271 height 62
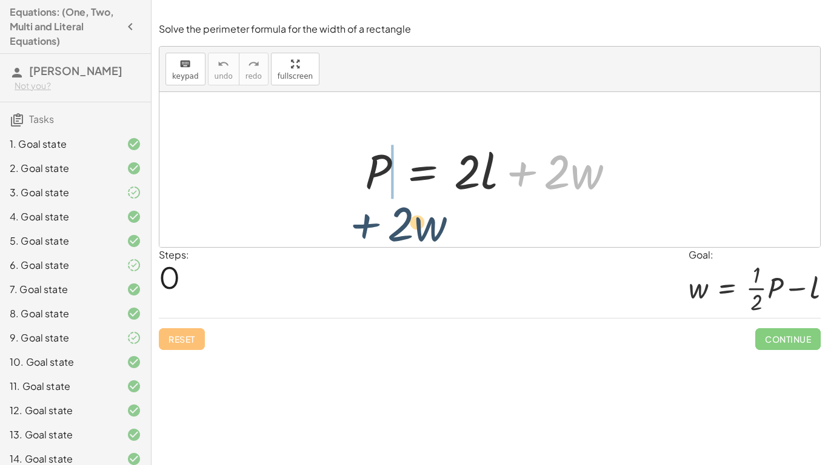
drag, startPoint x: 523, startPoint y: 170, endPoint x: 355, endPoint y: 215, distance: 173.6
click at [355, 215] on div "+ · 2 · w P = + · 2 · l + · 2 · w" at bounding box center [489, 169] width 660 height 155
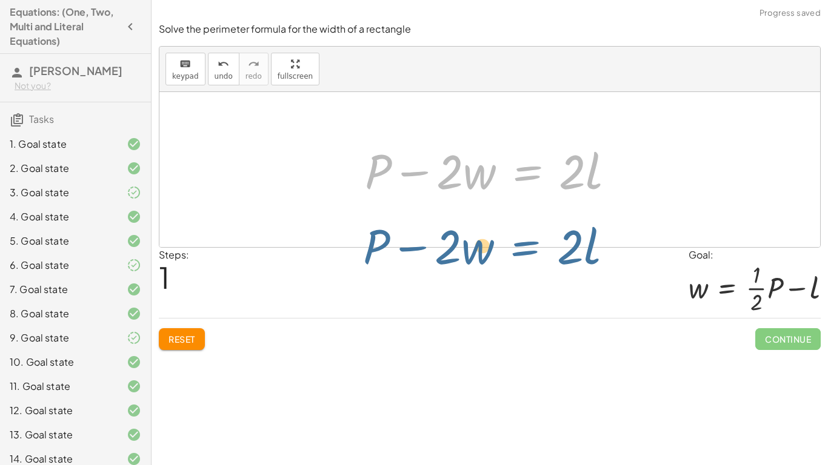
drag, startPoint x: 547, startPoint y: 168, endPoint x: 540, endPoint y: 171, distance: 7.9
click at [540, 171] on div at bounding box center [494, 170] width 271 height 62
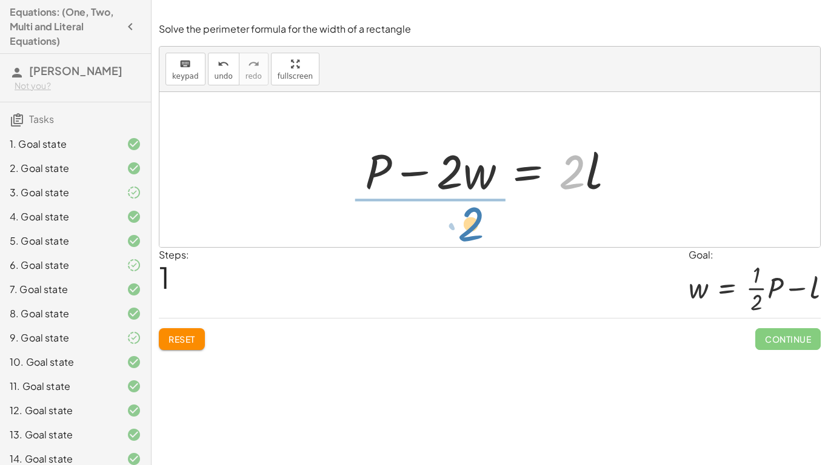
drag, startPoint x: 569, startPoint y: 173, endPoint x: 464, endPoint y: 225, distance: 117.6
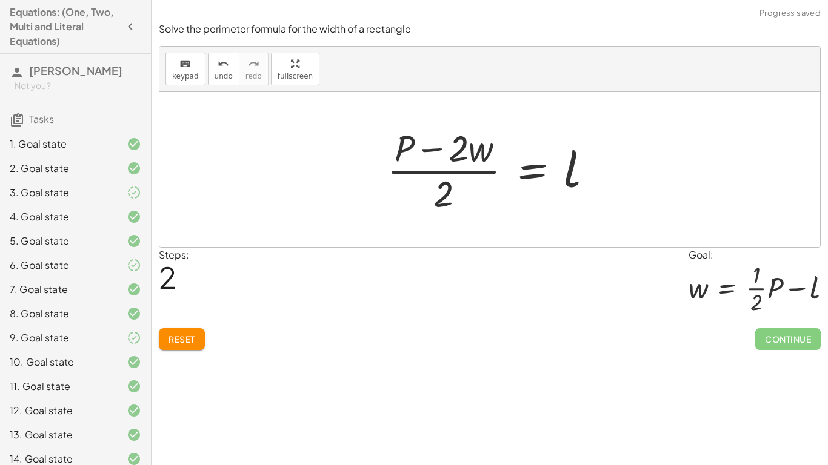
click at [471, 166] on div at bounding box center [495, 169] width 228 height 93
click at [177, 345] on button "Reset" at bounding box center [182, 339] width 46 height 22
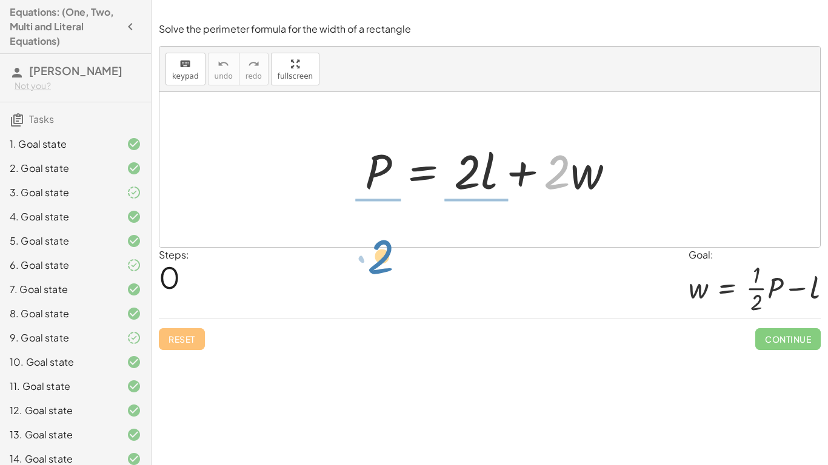
drag, startPoint x: 554, startPoint y: 181, endPoint x: 368, endPoint y: 248, distance: 197.8
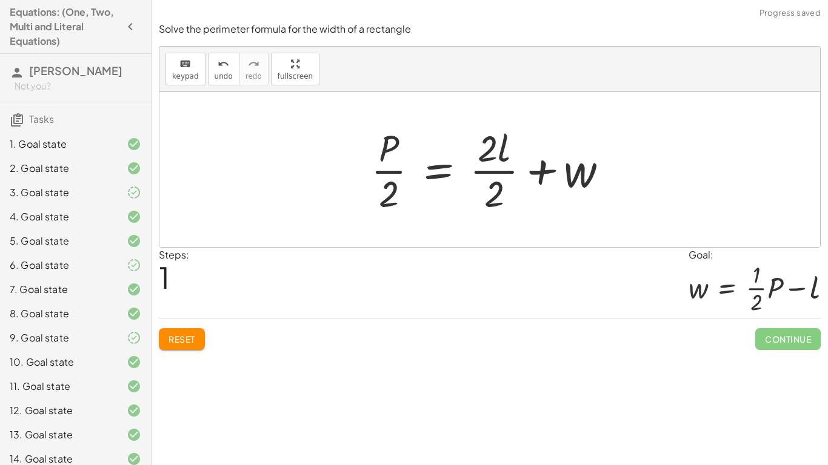
click at [504, 171] on div at bounding box center [494, 169] width 259 height 93
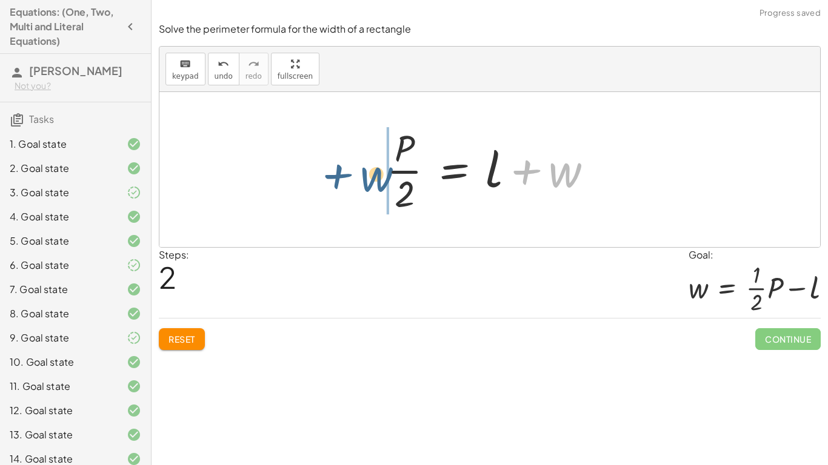
drag, startPoint x: 581, startPoint y: 181, endPoint x: 392, endPoint y: 185, distance: 189.1
click at [392, 185] on div at bounding box center [494, 169] width 227 height 93
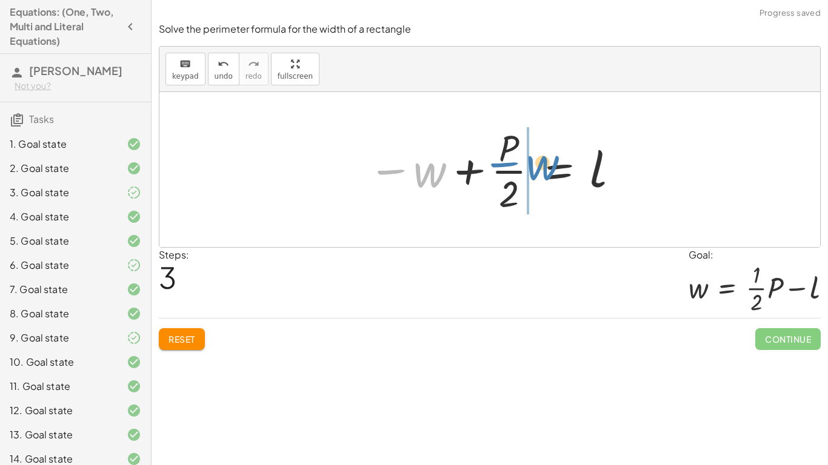
drag, startPoint x: 439, startPoint y: 173, endPoint x: 548, endPoint y: 166, distance: 109.3
click at [548, 166] on div at bounding box center [494, 169] width 265 height 93
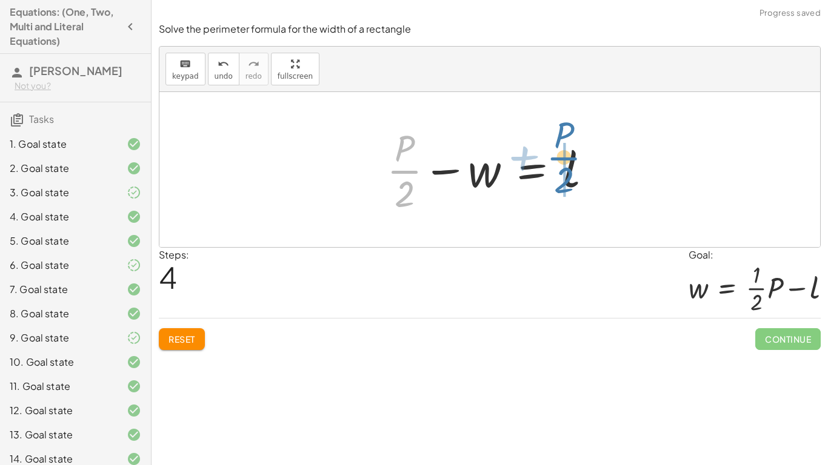
drag, startPoint x: 400, startPoint y: 170, endPoint x: 559, endPoint y: 156, distance: 160.0
click at [559, 156] on div at bounding box center [494, 169] width 227 height 93
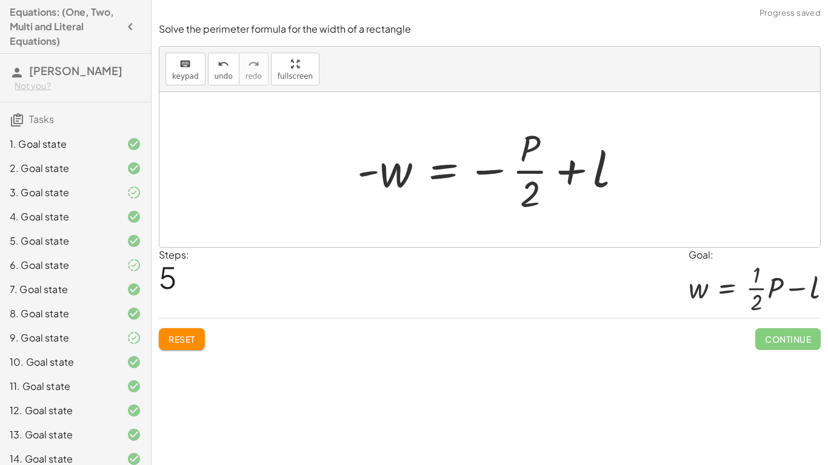
click at [505, 173] on div at bounding box center [494, 169] width 287 height 93
click at [342, 170] on div "P = + · 2 · l + · 2 · w · P · 2 = + · 2 · l · 2 + w · P · 2 = + l + w − w + · P…" at bounding box center [490, 169] width 302 height 99
click at [168, 347] on button "Reset" at bounding box center [182, 339] width 46 height 22
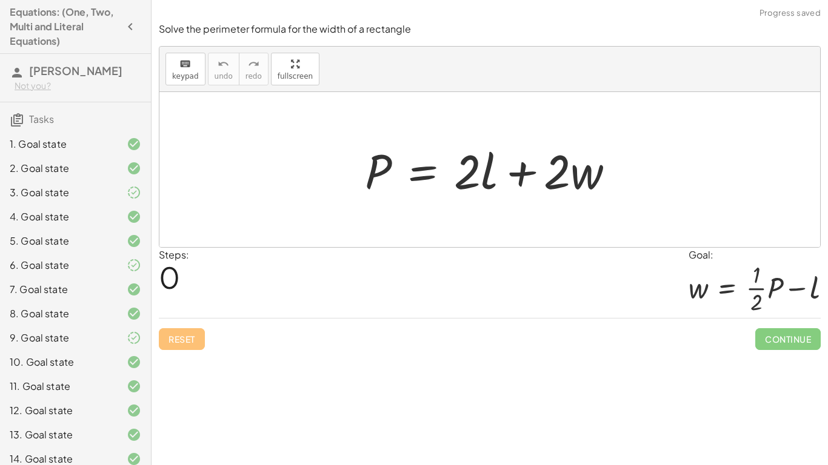
click at [178, 341] on div "Reset Continue" at bounding box center [490, 334] width 662 height 32
drag, startPoint x: 470, startPoint y: 167, endPoint x: 495, endPoint y: 222, distance: 59.9
click at [193, 345] on button "Reset" at bounding box center [182, 339] width 46 height 22
click at [196, 345] on div "Reset Continue" at bounding box center [490, 334] width 662 height 32
click at [197, 348] on div "Reset Continue" at bounding box center [490, 334] width 662 height 32
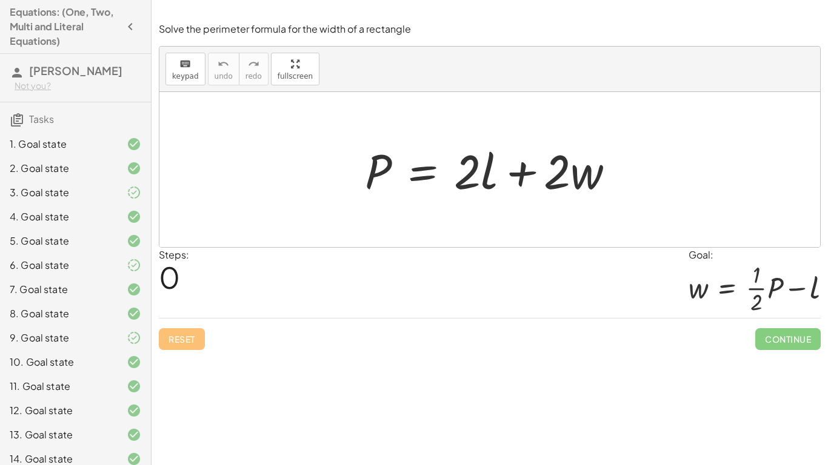
click at [197, 348] on div "Reset Continue" at bounding box center [490, 334] width 662 height 32
drag, startPoint x: 472, startPoint y: 184, endPoint x: 465, endPoint y: 176, distance: 9.9
click at [465, 176] on div at bounding box center [494, 170] width 271 height 62
drag, startPoint x: 517, startPoint y: 176, endPoint x: 527, endPoint y: 173, distance: 10.7
click at [527, 173] on div at bounding box center [494, 170] width 271 height 62
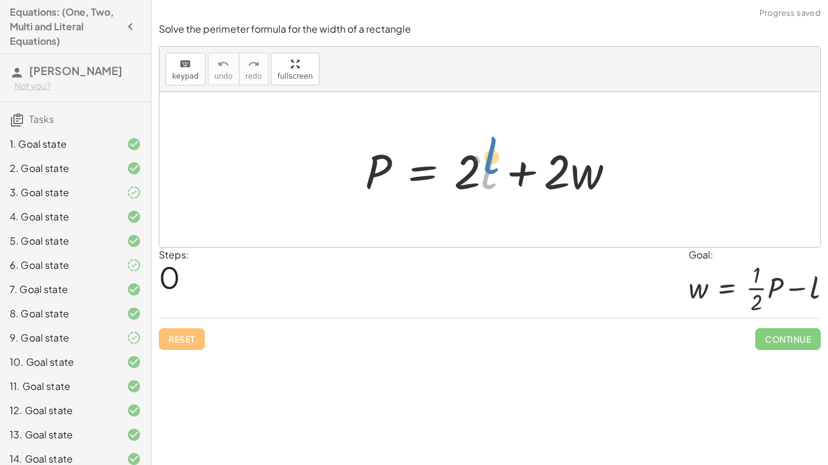
drag, startPoint x: 484, startPoint y: 139, endPoint x: 484, endPoint y: 128, distance: 11.5
click at [484, 128] on div "· l P = + · 2 · l + · 2 · w" at bounding box center [489, 169] width 660 height 155
drag, startPoint x: 501, startPoint y: 164, endPoint x: 474, endPoint y: 155, distance: 28.4
click at [474, 155] on div at bounding box center [494, 170] width 271 height 62
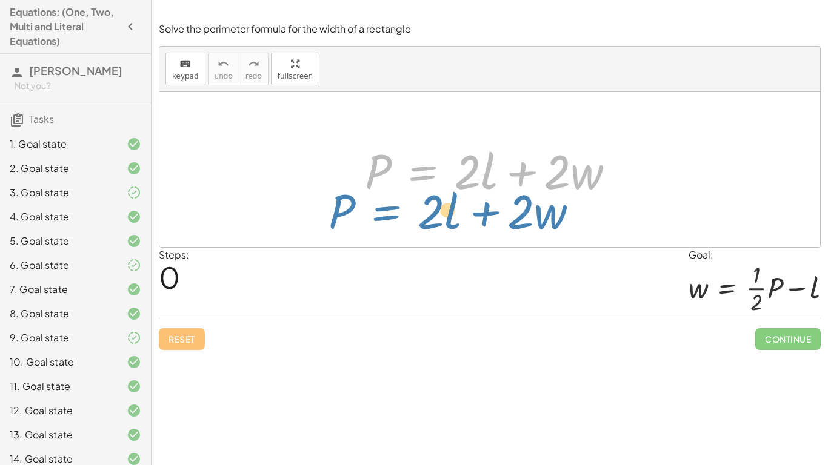
drag, startPoint x: 447, startPoint y: 168, endPoint x: 408, endPoint y: 206, distance: 54.4
click at [408, 206] on div "P = + · 2 · l + · 2 · w P = + · 2 · l + · 2 · w" at bounding box center [489, 169] width 660 height 155
